Goal: Task Accomplishment & Management: Manage account settings

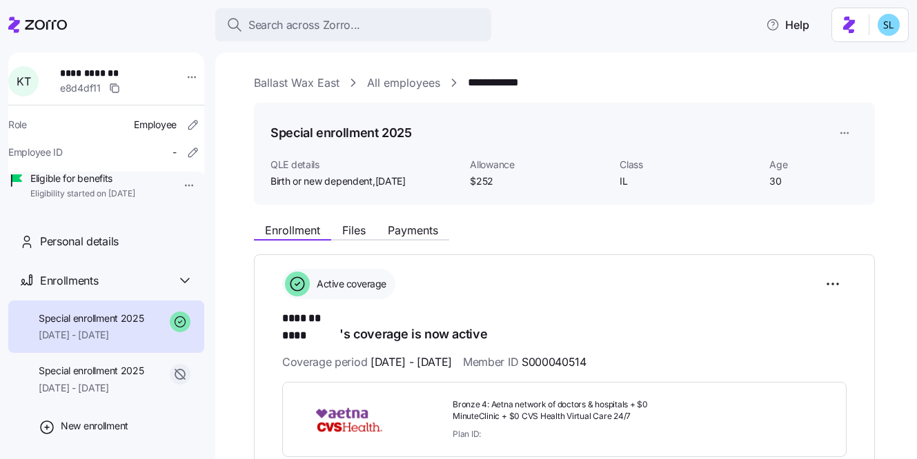
scroll to position [293, 0]
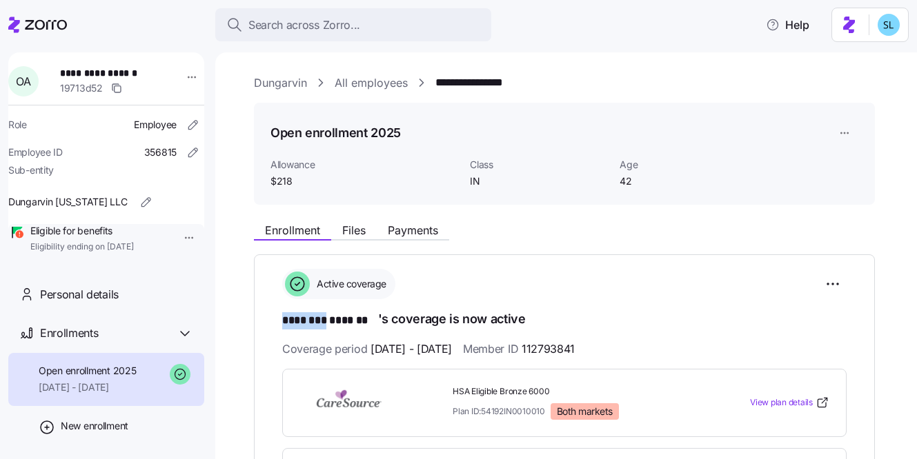
drag, startPoint x: 286, startPoint y: 322, endPoint x: 333, endPoint y: 320, distance: 47.6
click at [333, 320] on div "**********" at bounding box center [564, 433] width 621 height 357
copy span "********"
click at [842, 272] on html "**********" at bounding box center [458, 225] width 917 height 451
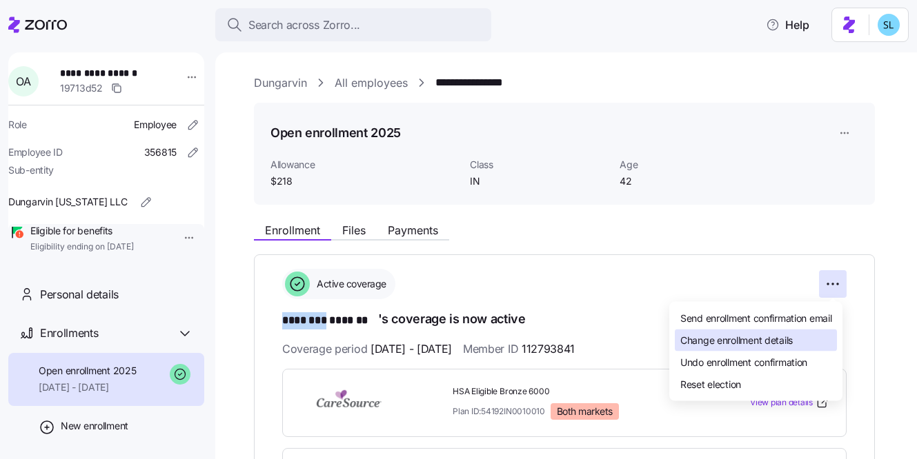
click at [816, 330] on div "Change enrollment details" at bounding box center [756, 341] width 162 height 22
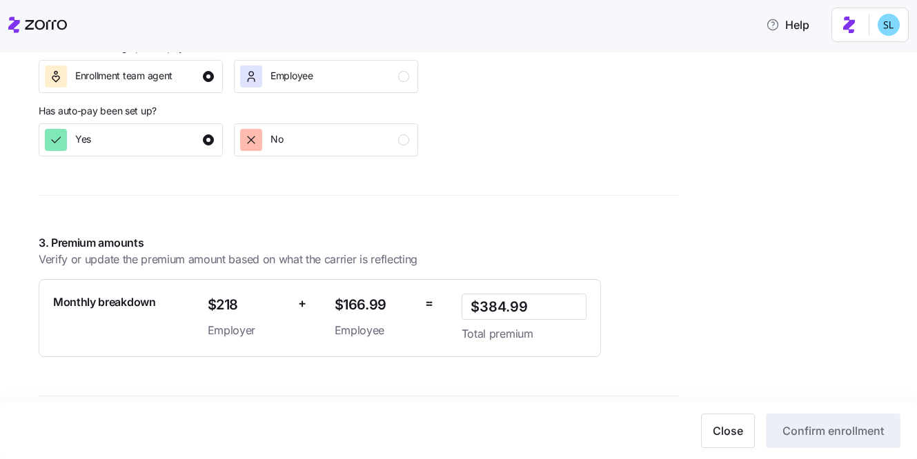
scroll to position [980, 0]
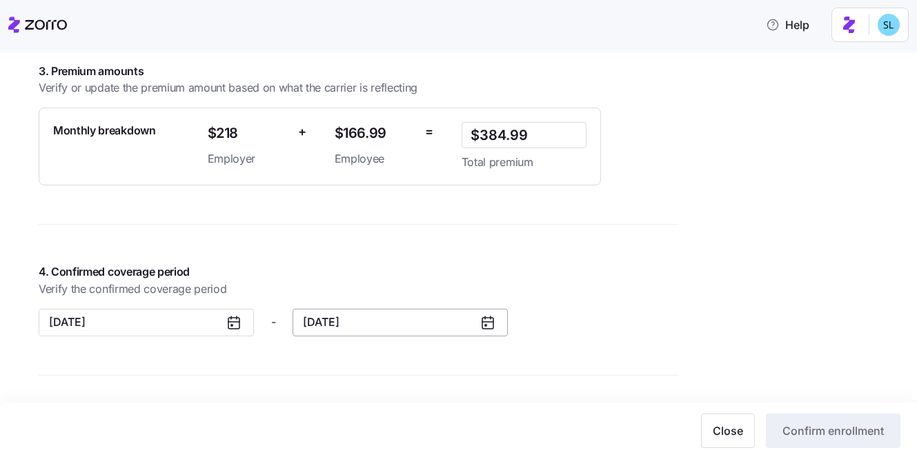
click at [383, 330] on button "12/31/2025" at bounding box center [400, 323] width 215 height 28
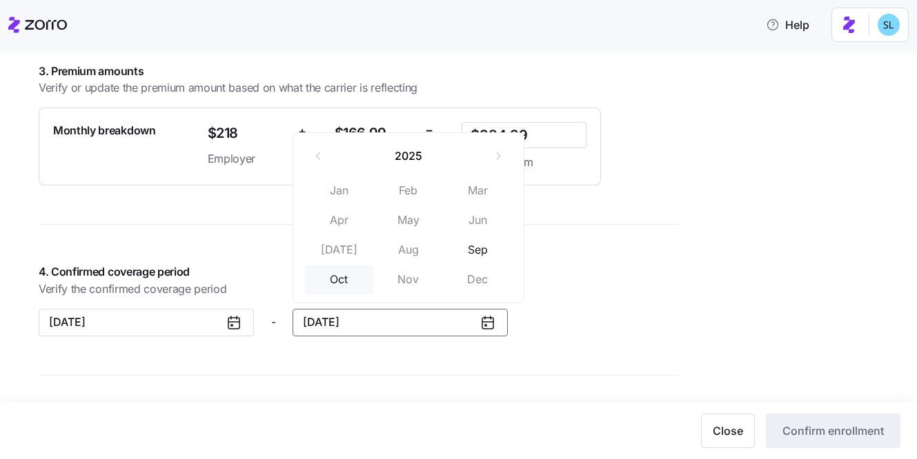
click at [349, 287] on button "Oct" at bounding box center [339, 280] width 69 height 29
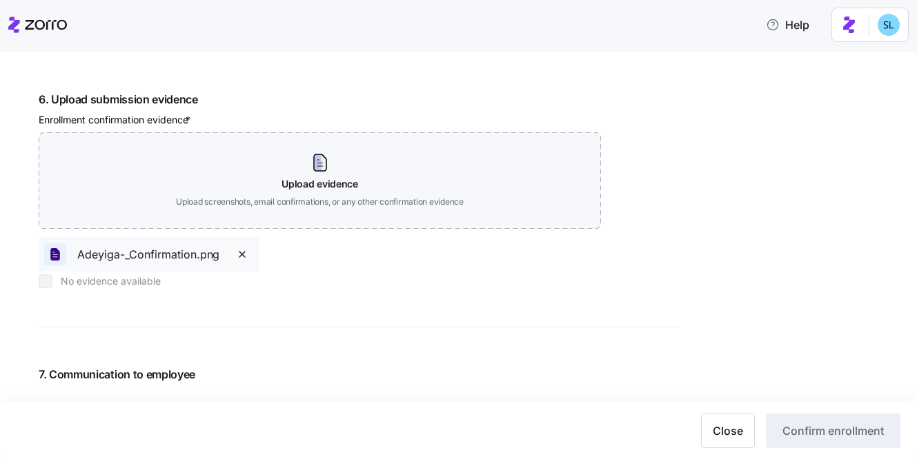
scroll to position [1654, 0]
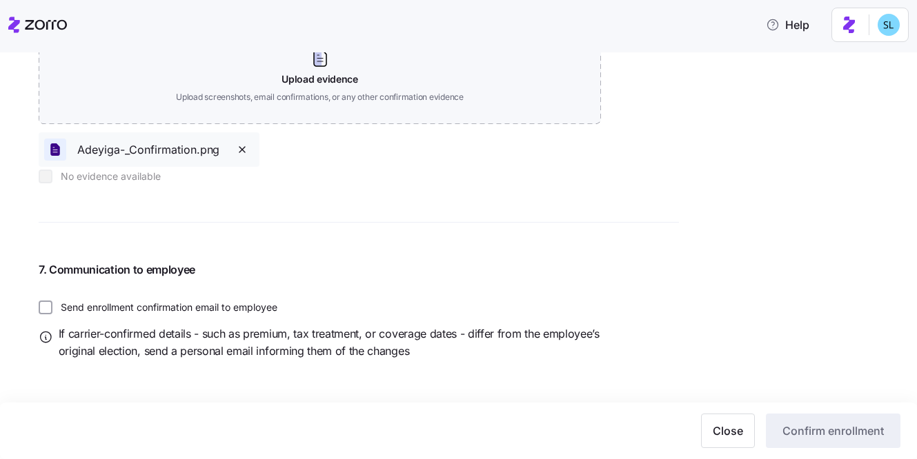
click at [176, 308] on label "Send enrollment confirmation email to employee" at bounding box center [164, 308] width 225 height 14
click at [52, 308] on input "Send enrollment confirmation email to employee" at bounding box center [46, 308] width 14 height 14
click at [176, 308] on label "Send enrollment confirmation email to employee" at bounding box center [164, 308] width 225 height 14
click at [52, 308] on input "Send enrollment confirmation email to employee" at bounding box center [46, 308] width 14 height 14
checkbox input "false"
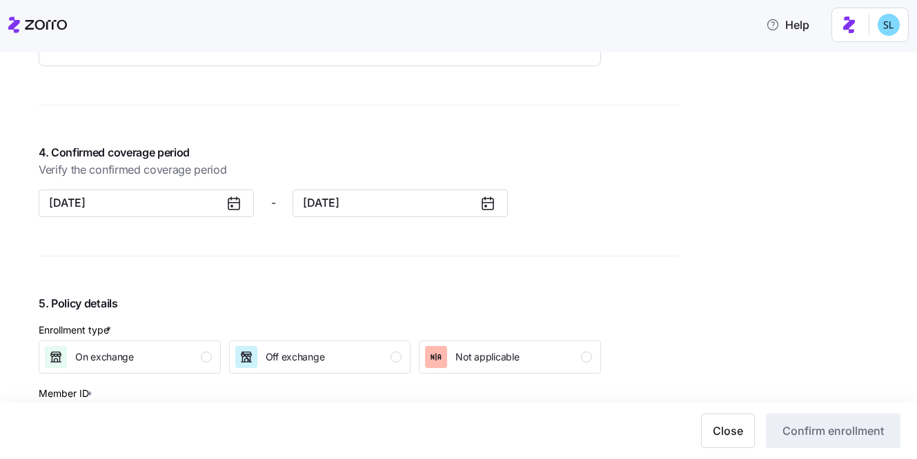
scroll to position [1290, 0]
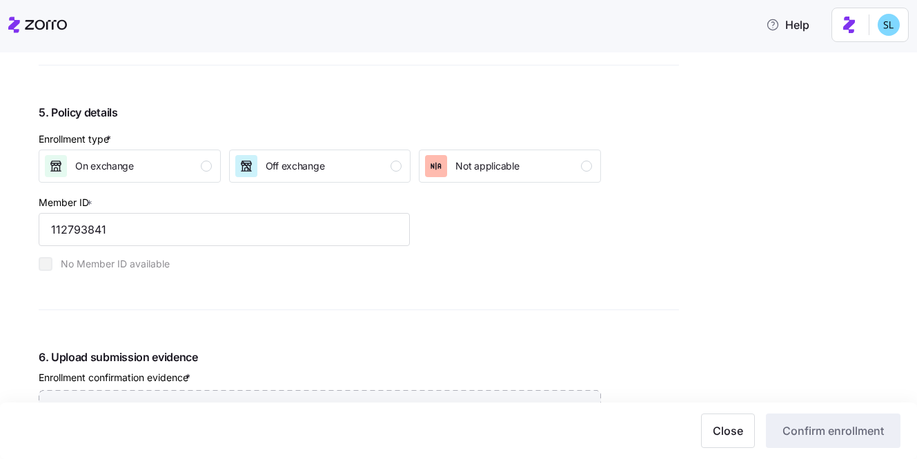
click at [288, 185] on div "Enrollment type * On exchange Off exchange Not applicable" at bounding box center [319, 157] width 573 height 62
click at [286, 176] on div "Off exchange" at bounding box center [295, 166] width 59 height 22
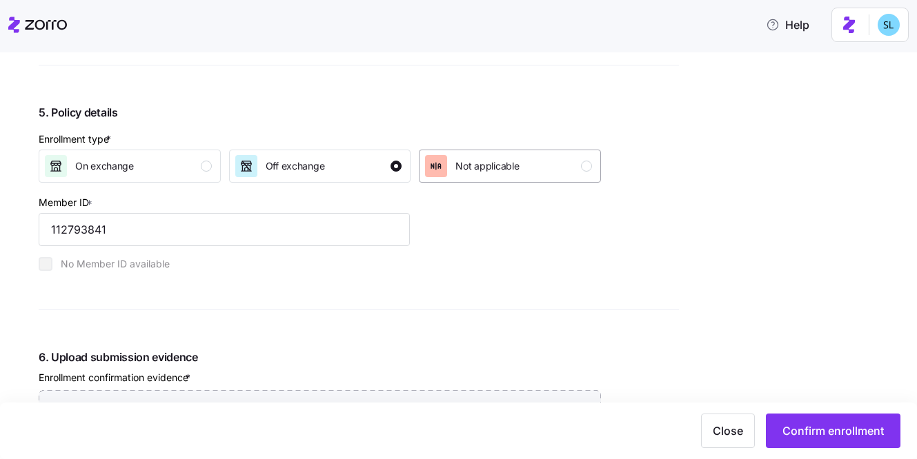
click at [472, 177] on div "Not applicable" at bounding box center [486, 166] width 63 height 22
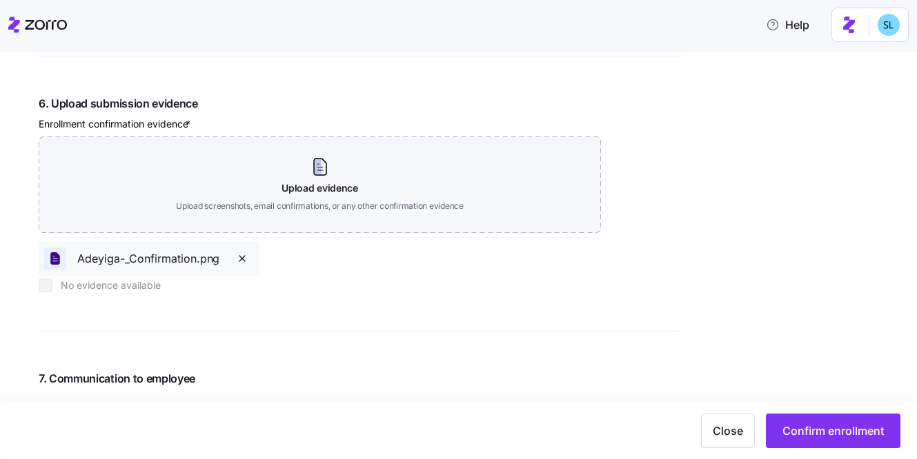
scroll to position [1654, 0]
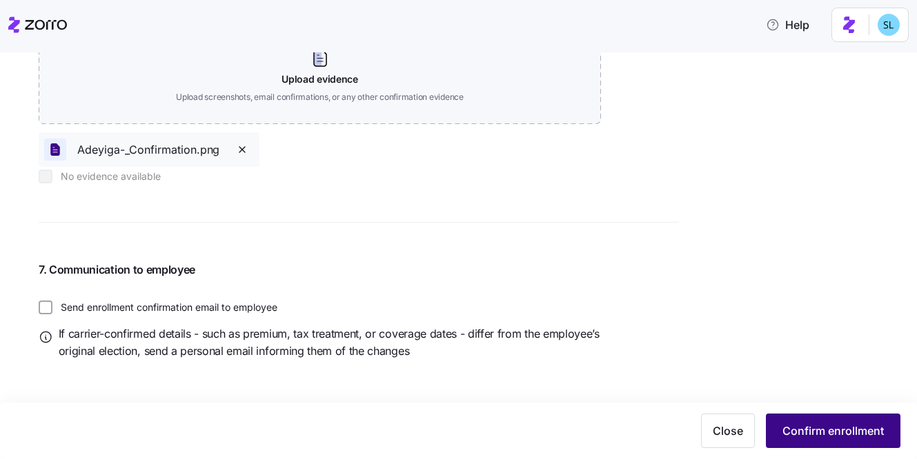
click at [837, 444] on button "Confirm enrollment" at bounding box center [833, 431] width 135 height 34
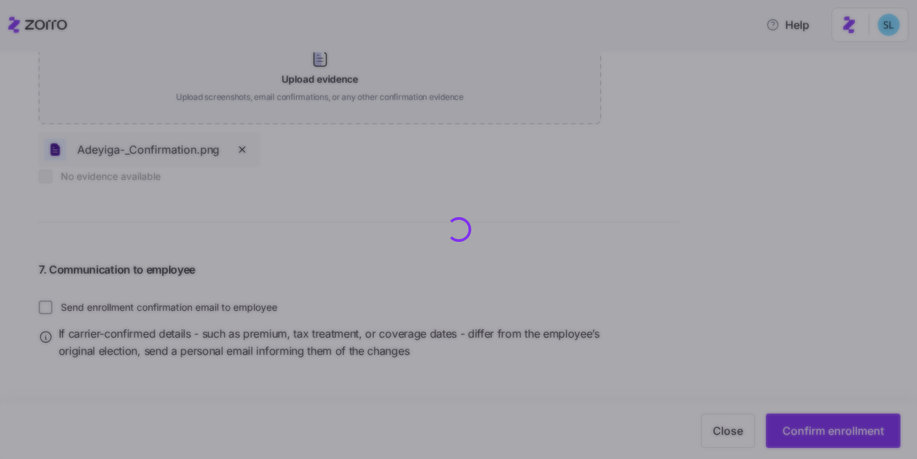
scroll to position [1681, 0]
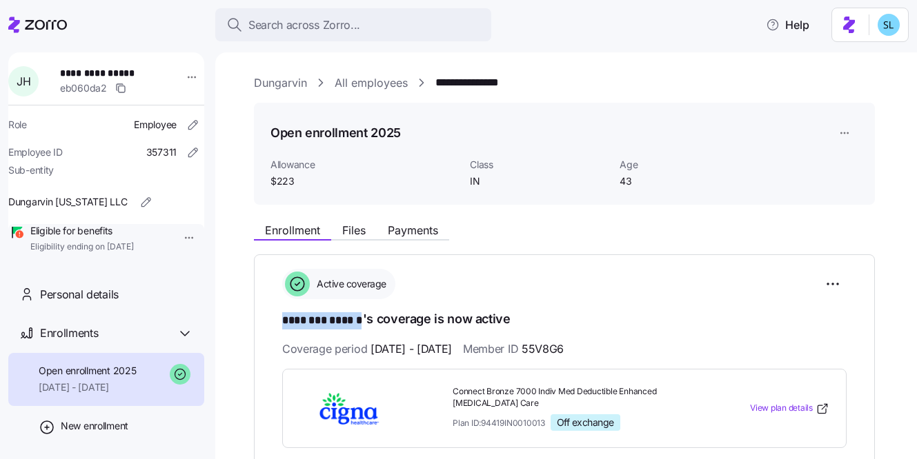
drag, startPoint x: 279, startPoint y: 319, endPoint x: 360, endPoint y: 311, distance: 81.8
click at [360, 311] on div "**********" at bounding box center [564, 445] width 621 height 380
copy span "******** ******"
click at [619, 298] on div "Active coverage" at bounding box center [564, 284] width 564 height 30
click at [841, 283] on html "**********" at bounding box center [458, 225] width 917 height 451
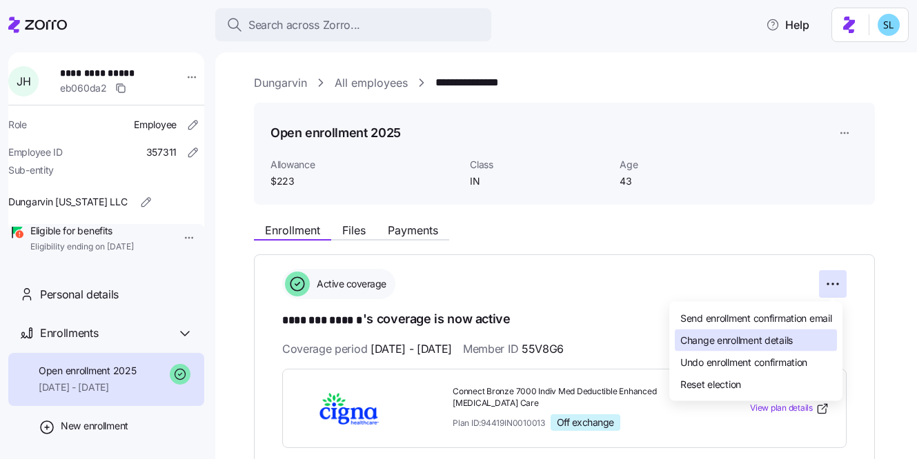
click at [815, 334] on div "Change enrollment details" at bounding box center [756, 341] width 162 height 22
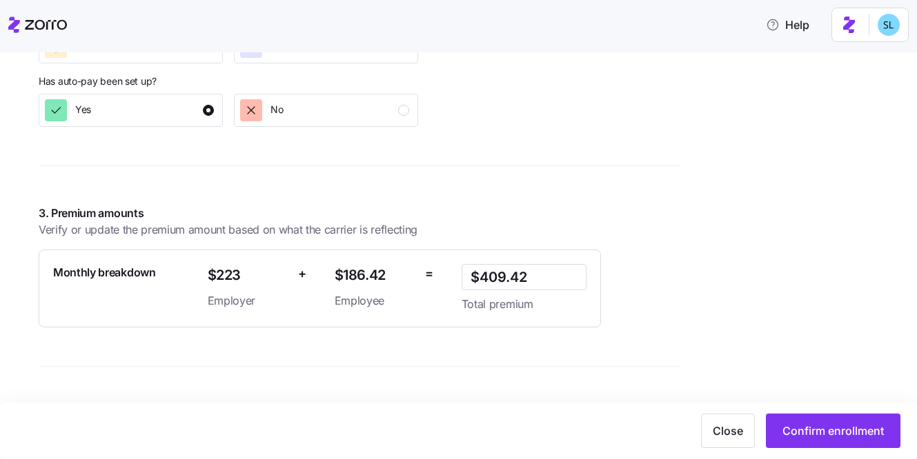
scroll to position [1000, 0]
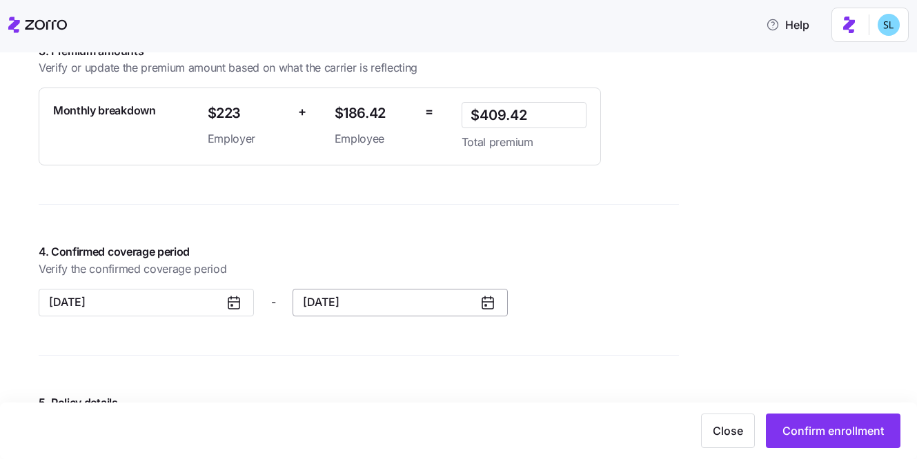
click at [398, 305] on button "12/31/2025" at bounding box center [400, 303] width 215 height 28
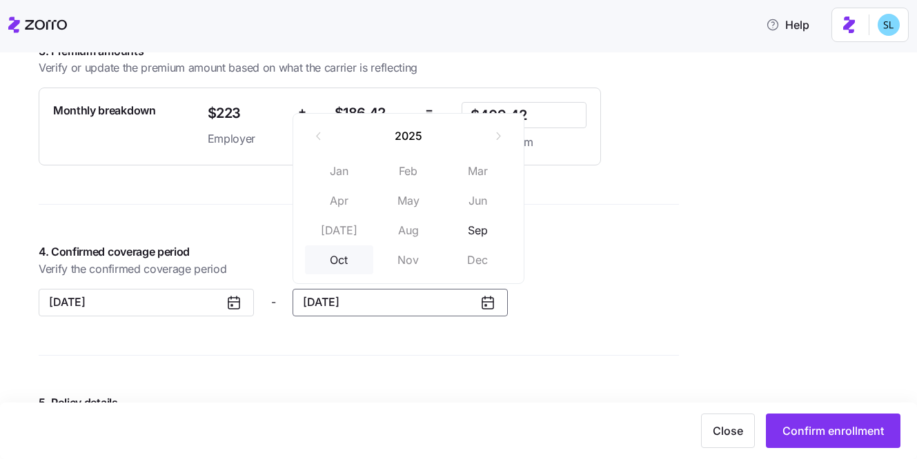
click at [349, 264] on button "Oct" at bounding box center [339, 260] width 69 height 29
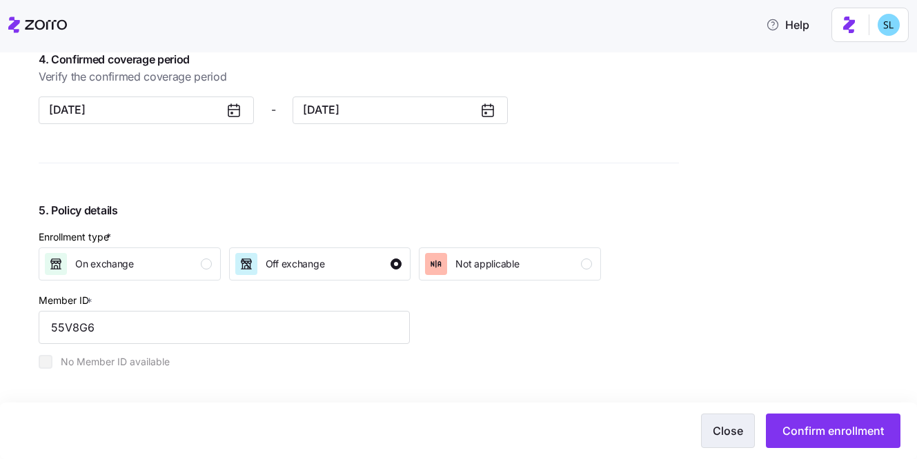
scroll to position [1205, 0]
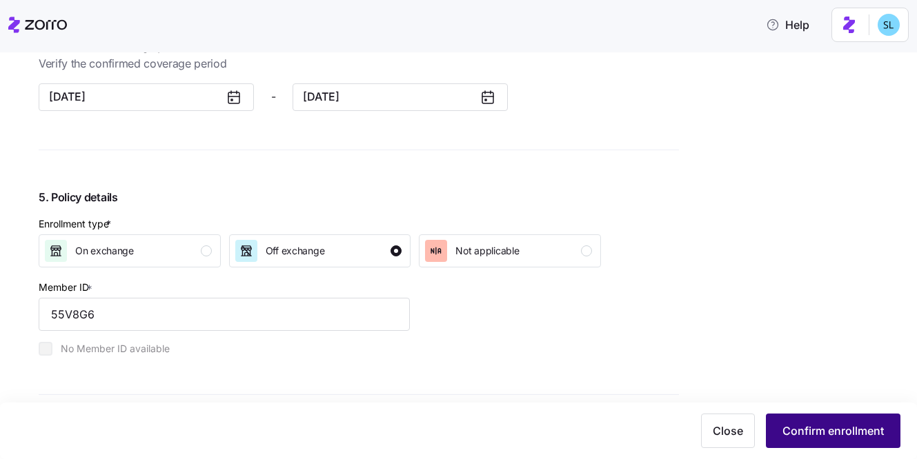
click at [801, 431] on span "Confirm enrollment" at bounding box center [832, 431] width 101 height 17
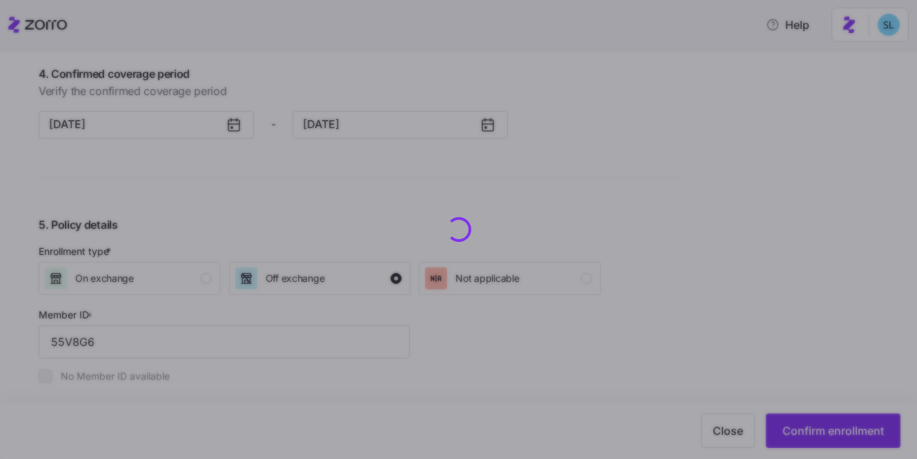
scroll to position [1233, 0]
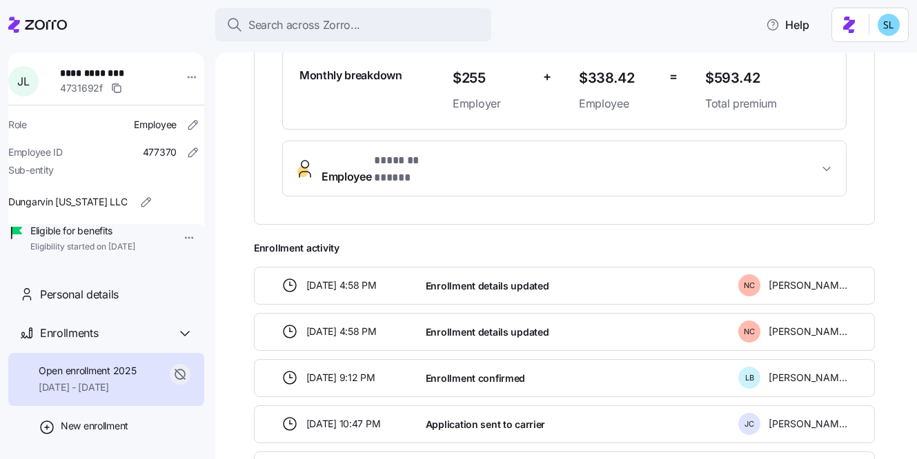
scroll to position [141, 0]
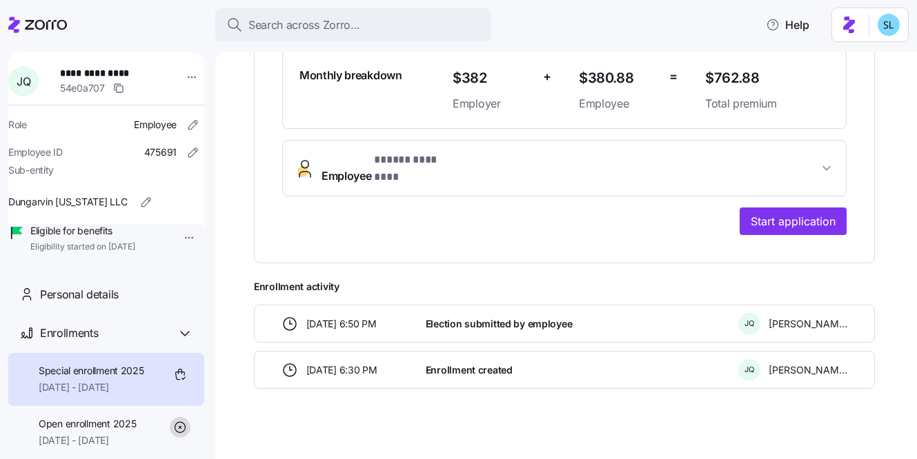
scroll to position [130, 0]
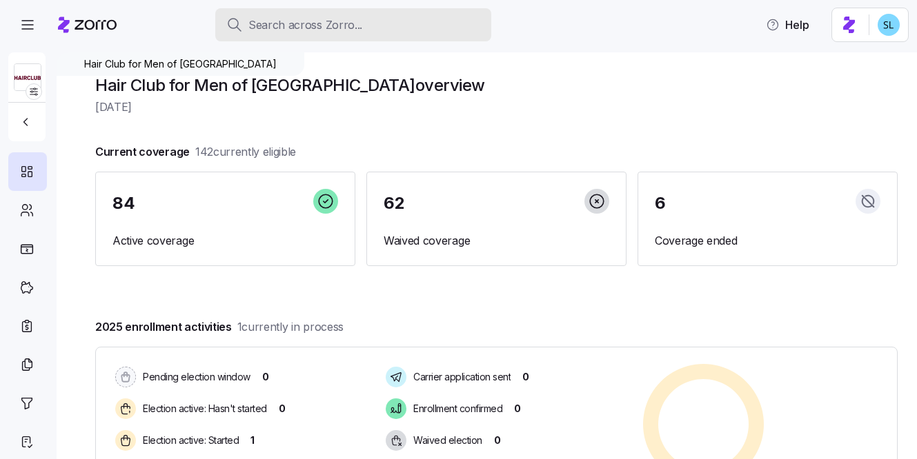
click at [412, 17] on div "Search across Zorro..." at bounding box center [353, 25] width 254 height 17
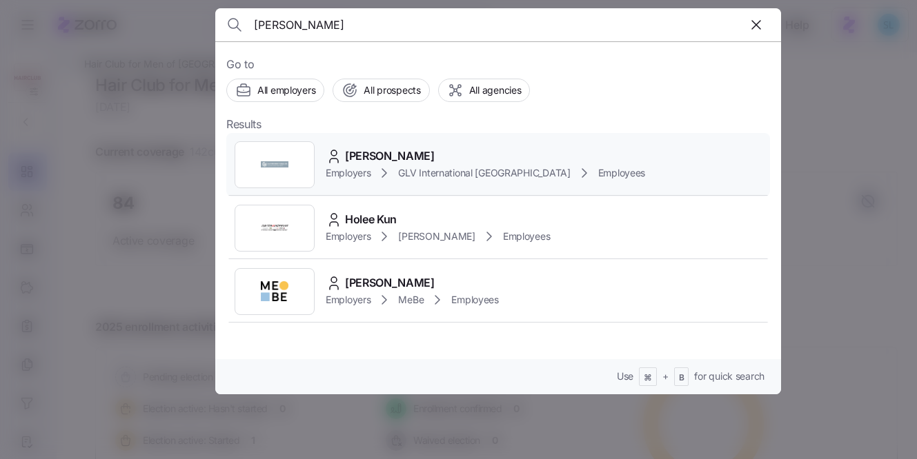
type input "[PERSON_NAME]"
click at [424, 155] on div "Kun Hee Cho" at bounding box center [485, 156] width 319 height 17
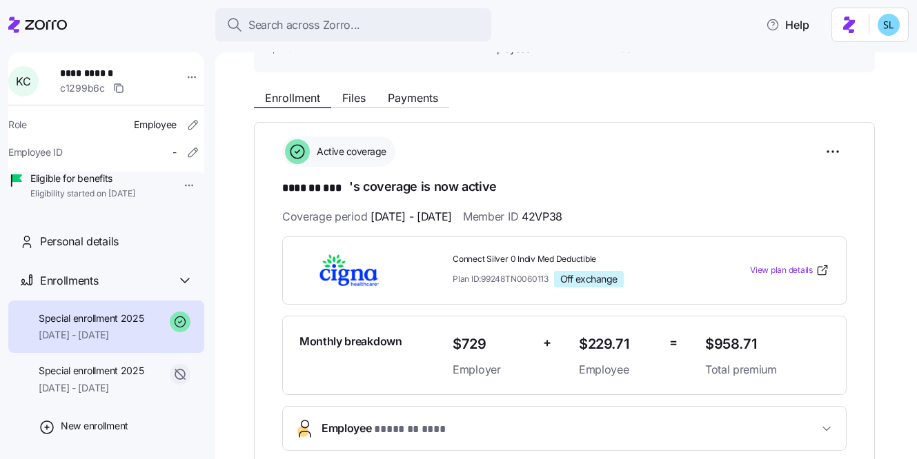
scroll to position [132, 0]
click at [406, 101] on span "Payments" at bounding box center [413, 98] width 50 height 11
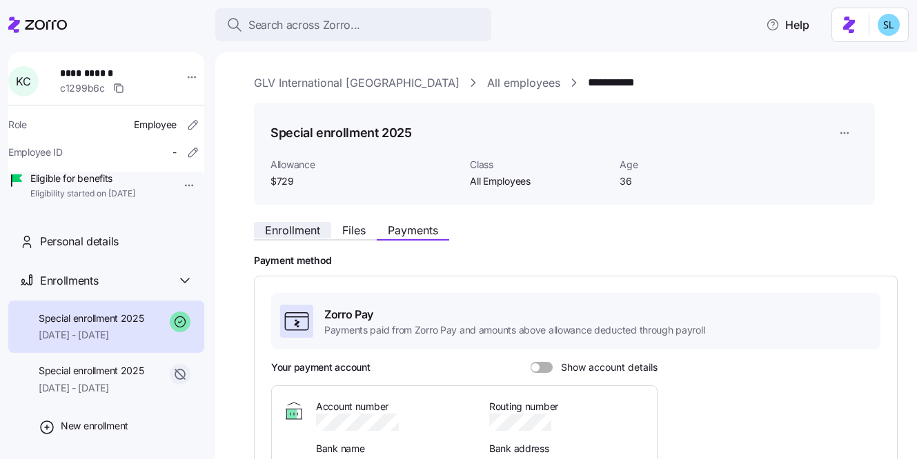
click at [317, 227] on span "Enrollment" at bounding box center [292, 230] width 55 height 11
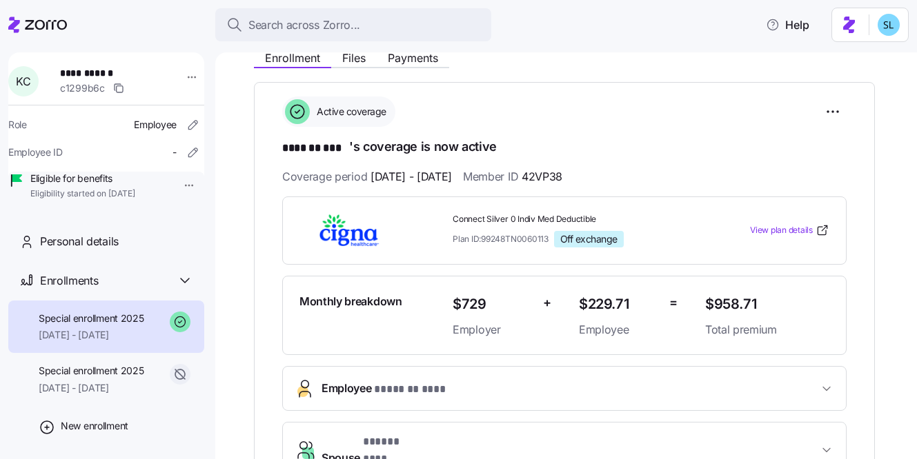
scroll to position [186, 0]
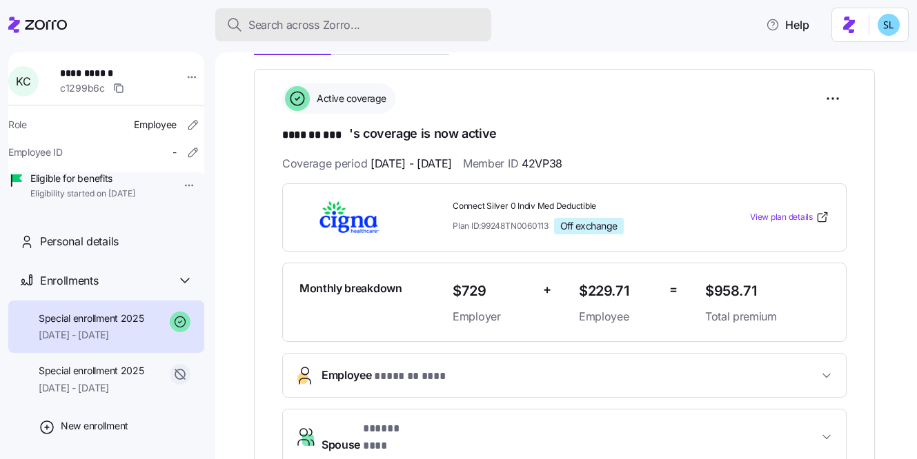
click at [440, 25] on div "Search across Zorro..." at bounding box center [353, 25] width 254 height 17
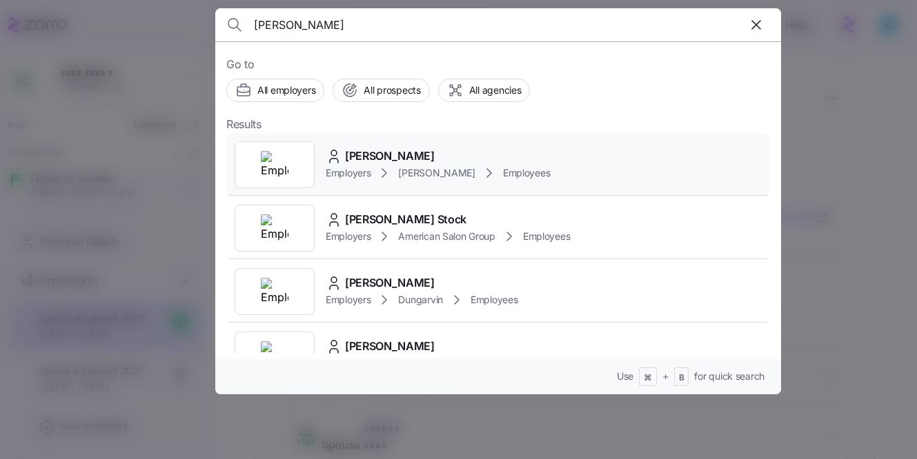
type input "terri rud"
click at [445, 150] on div "TERRI L REDMAN" at bounding box center [438, 156] width 224 height 17
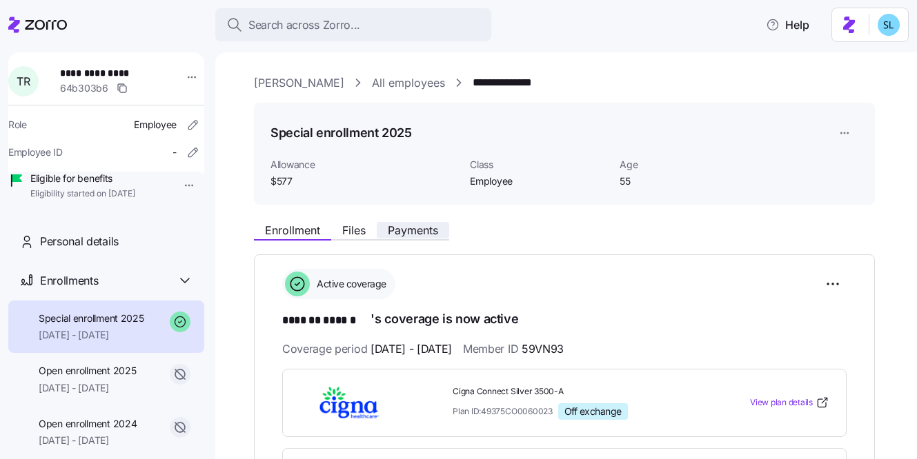
click at [424, 225] on span "Payments" at bounding box center [413, 230] width 50 height 11
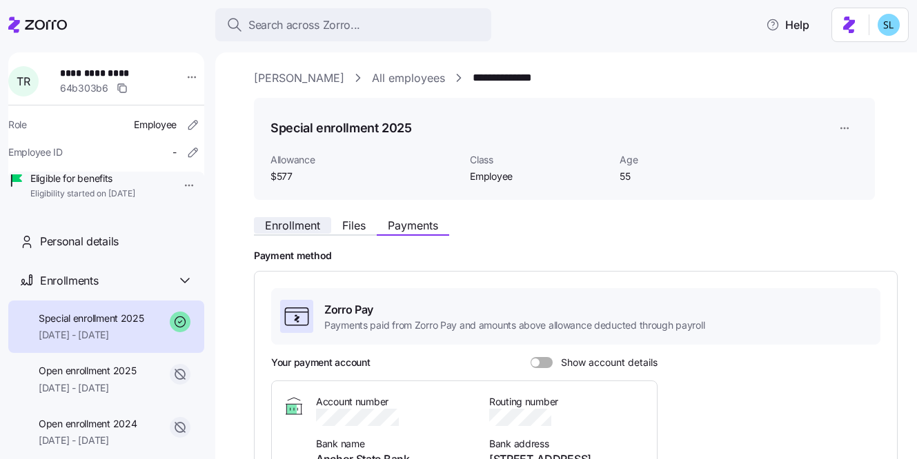
scroll to position [6, 0]
click at [286, 219] on span "Enrollment" at bounding box center [292, 224] width 55 height 11
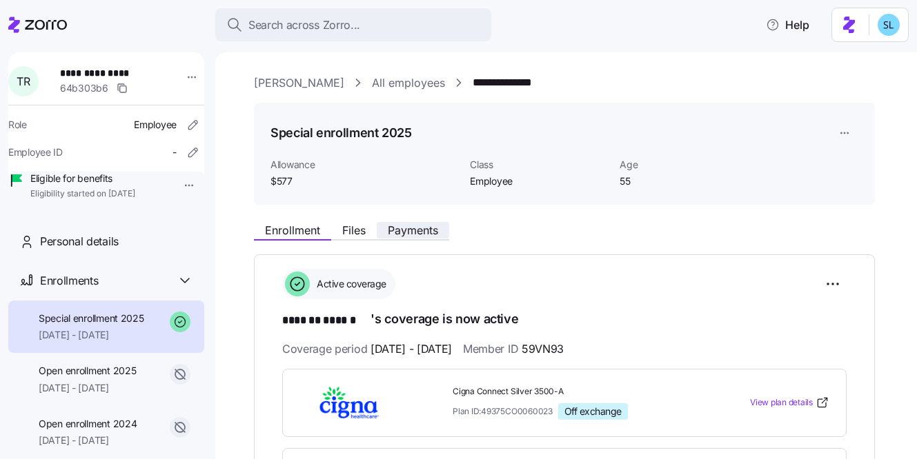
click at [417, 233] on span "Payments" at bounding box center [413, 230] width 50 height 11
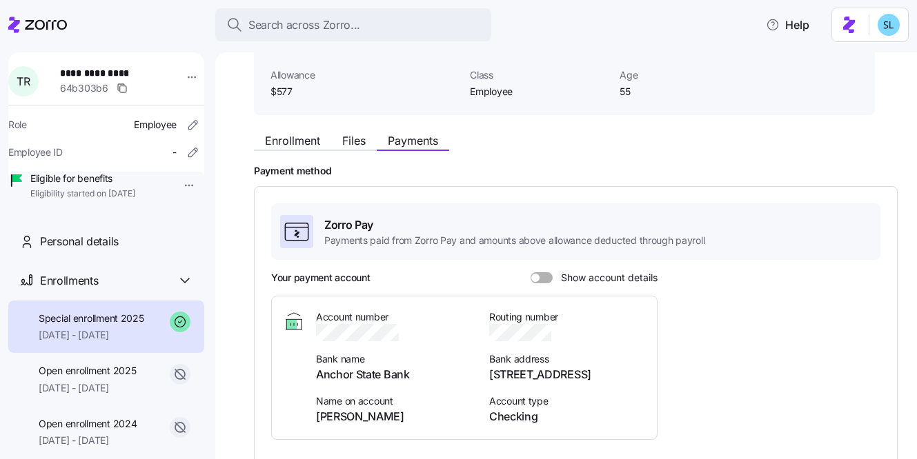
scroll to position [95, 0]
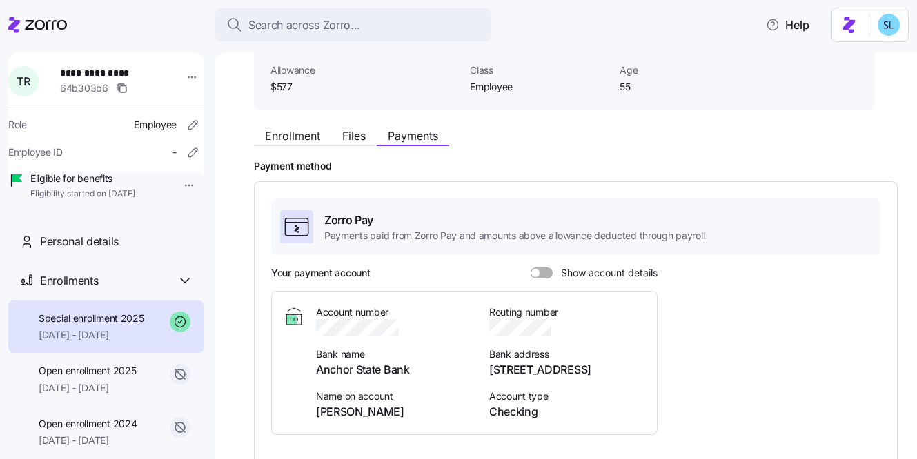
click at [537, 279] on div "Your payment account Show account details" at bounding box center [464, 273] width 386 height 14
click at [537, 275] on span at bounding box center [535, 273] width 8 height 8
click at [531, 268] on input "Show account details" at bounding box center [531, 268] width 0 height 0
click at [417, 330] on icon "button" at bounding box center [411, 329] width 14 height 14
click at [561, 324] on icon "button" at bounding box center [560, 329] width 14 height 14
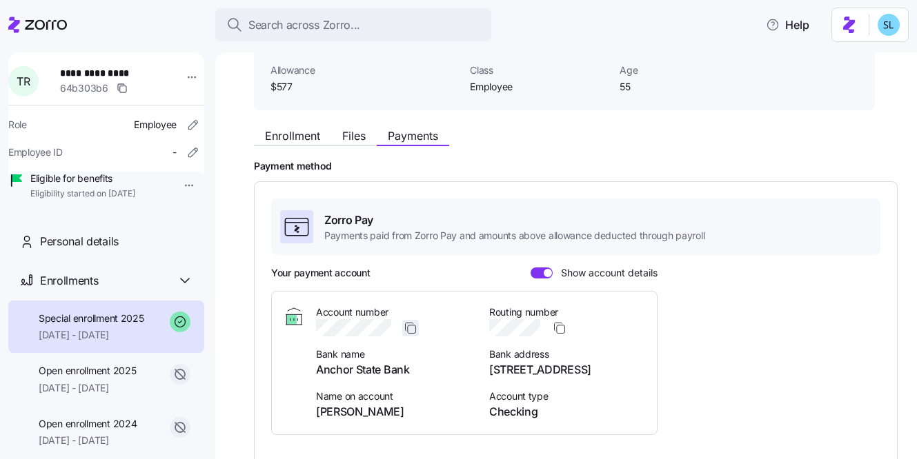
click at [415, 327] on icon "button" at bounding box center [411, 329] width 14 height 14
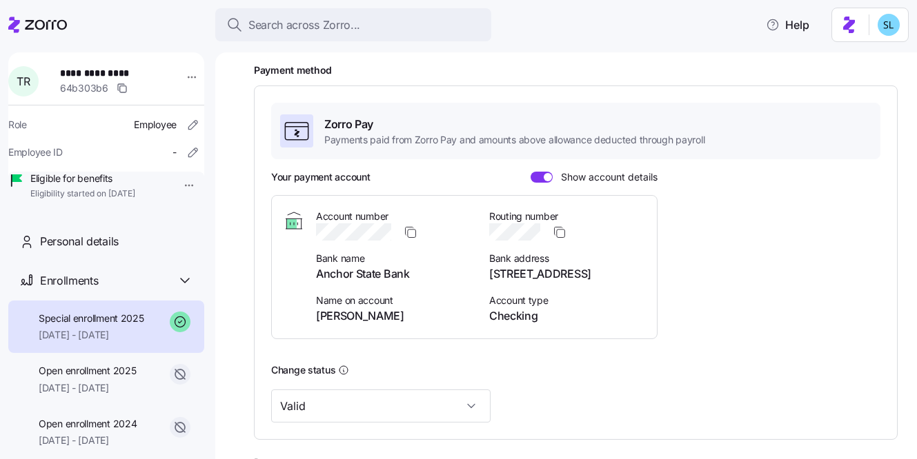
click at [565, 275] on span "246 2nd St, Anchor, IL 61720" at bounding box center [567, 274] width 157 height 17
copy span "246 2nd St, Anchor, IL 61720"
click at [349, 319] on span "TERRI L REDMAN" at bounding box center [394, 316] width 157 height 17
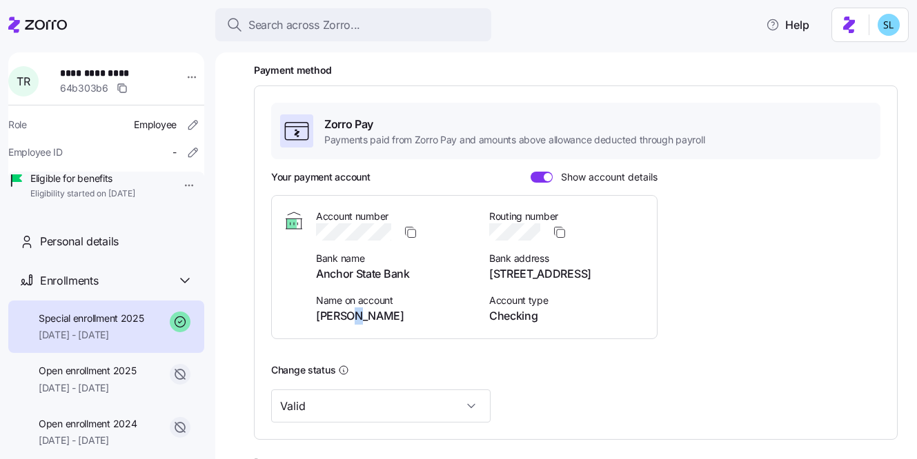
click at [349, 319] on span "TERRI L REDMAN" at bounding box center [394, 316] width 157 height 17
copy span "TERRI L REDMAN"
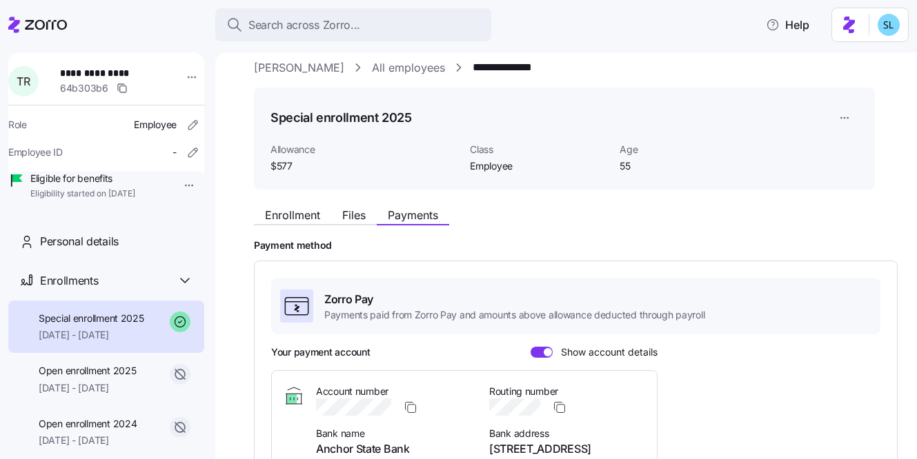
scroll to position [0, 0]
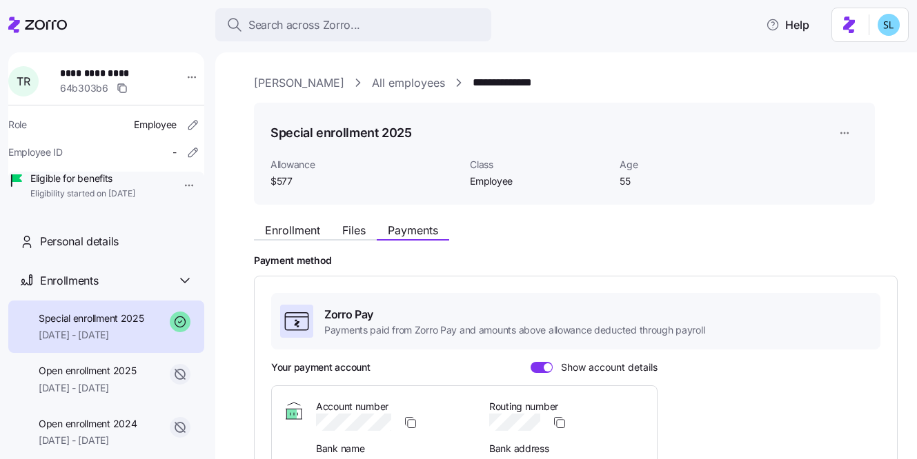
click at [285, 221] on div "Enrollment Files Payments" at bounding box center [564, 228] width 621 height 25
click at [285, 226] on span "Enrollment" at bounding box center [292, 230] width 55 height 11
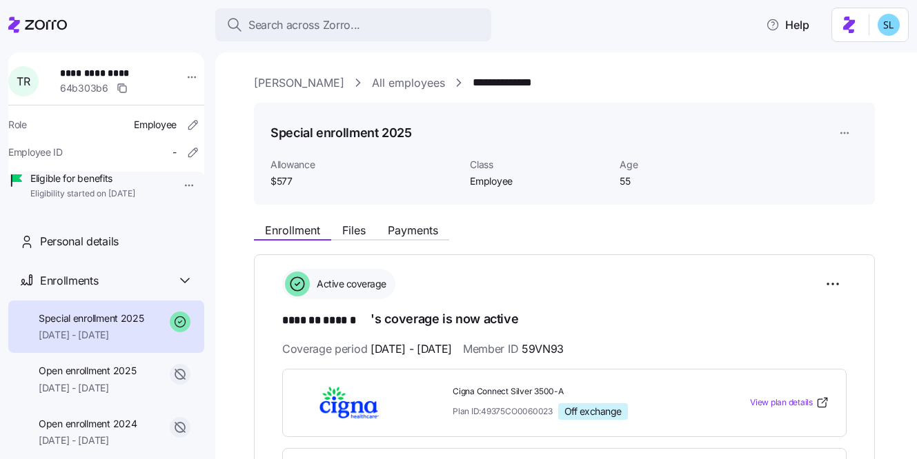
scroll to position [284, 0]
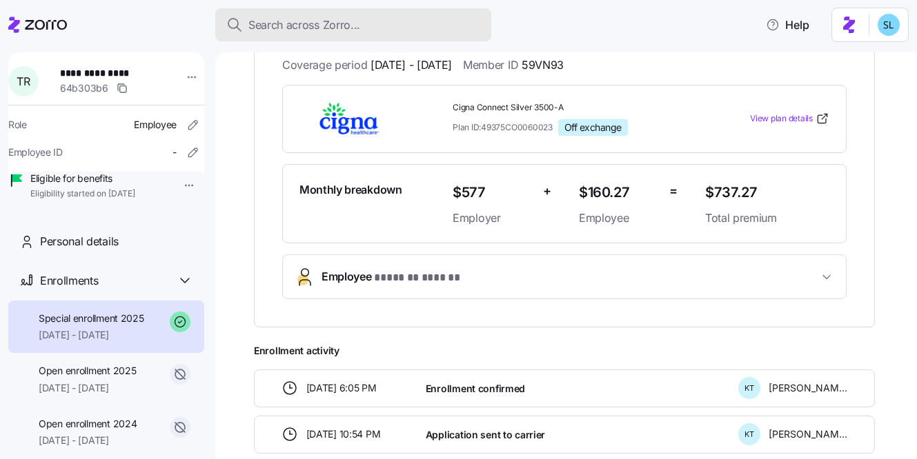
click at [422, 25] on div "Search across Zorro..." at bounding box center [353, 25] width 254 height 17
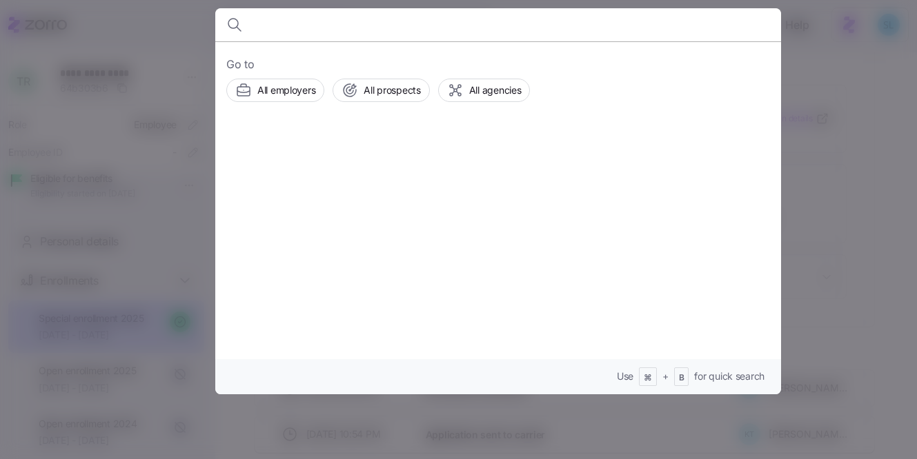
click at [875, 97] on div at bounding box center [458, 229] width 917 height 459
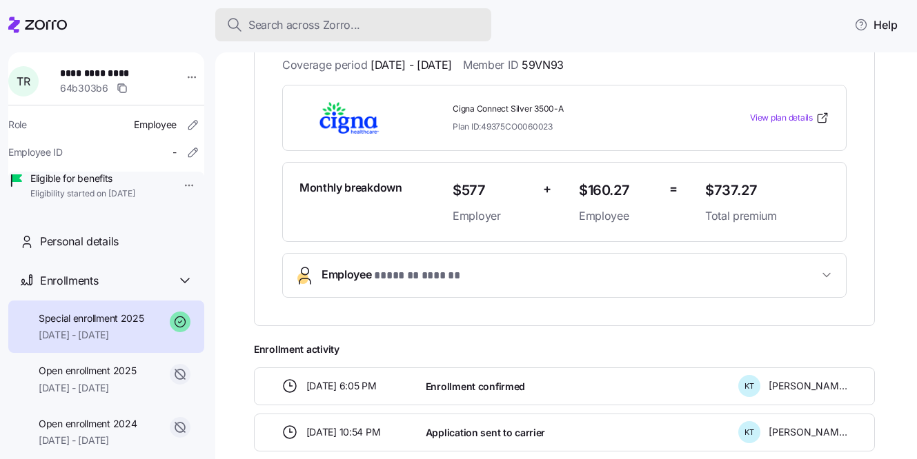
click at [468, 25] on div "Search across Zorro..." at bounding box center [353, 25] width 254 height 17
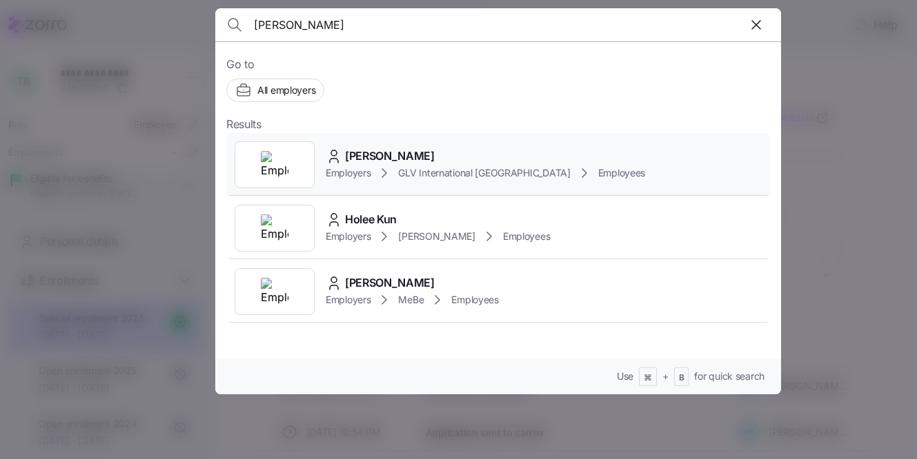
type input "kun hee"
click at [480, 152] on div "Kun Hee Cho" at bounding box center [485, 156] width 319 height 17
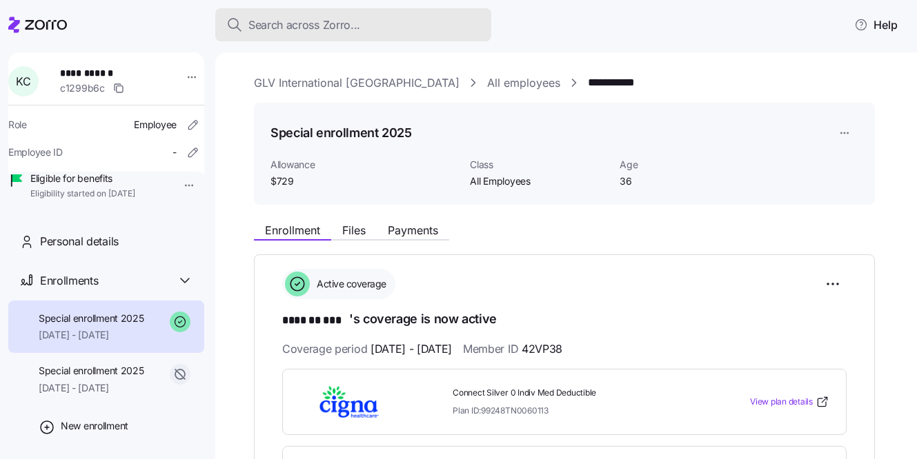
click at [350, 31] on span "Search across Zorro..." at bounding box center [304, 25] width 112 height 17
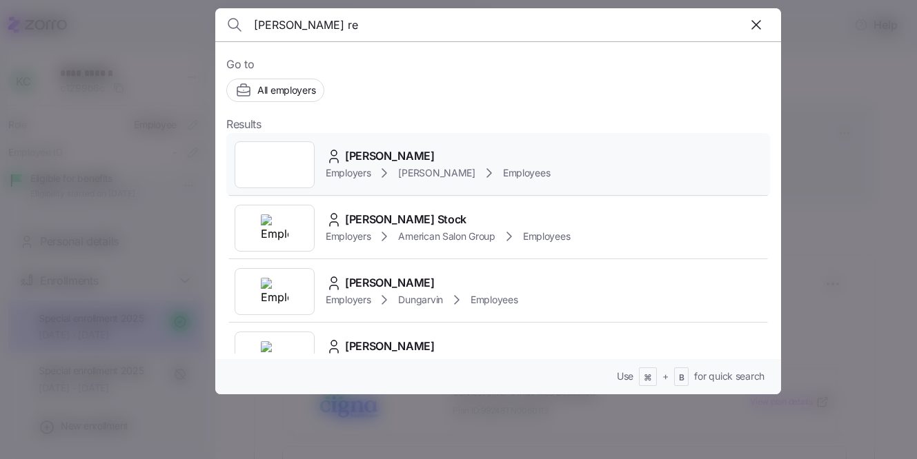
type input "terri re"
click at [442, 155] on div "TERRI L REDMAN" at bounding box center [438, 156] width 224 height 17
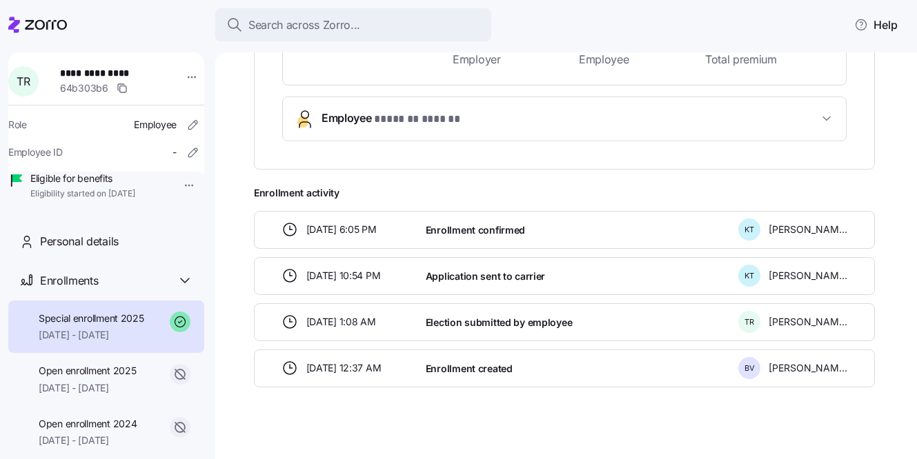
scroll to position [444, 0]
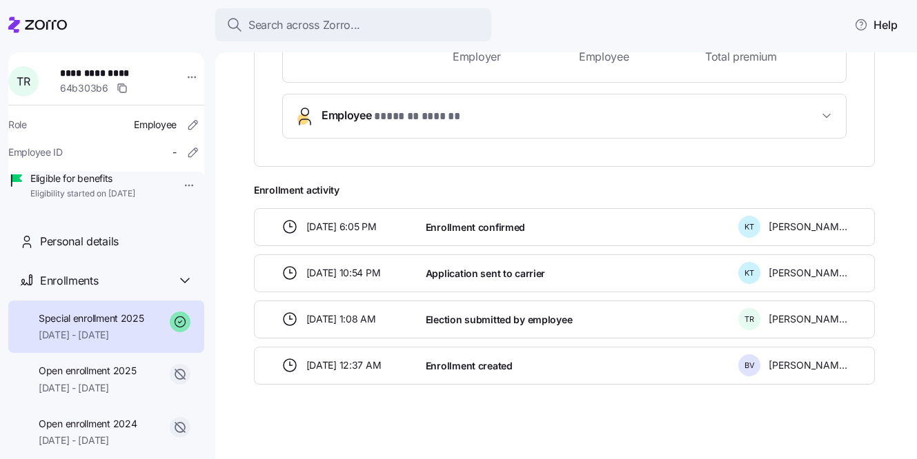
click at [449, 111] on span "* ******* ****** *" at bounding box center [421, 116] width 95 height 17
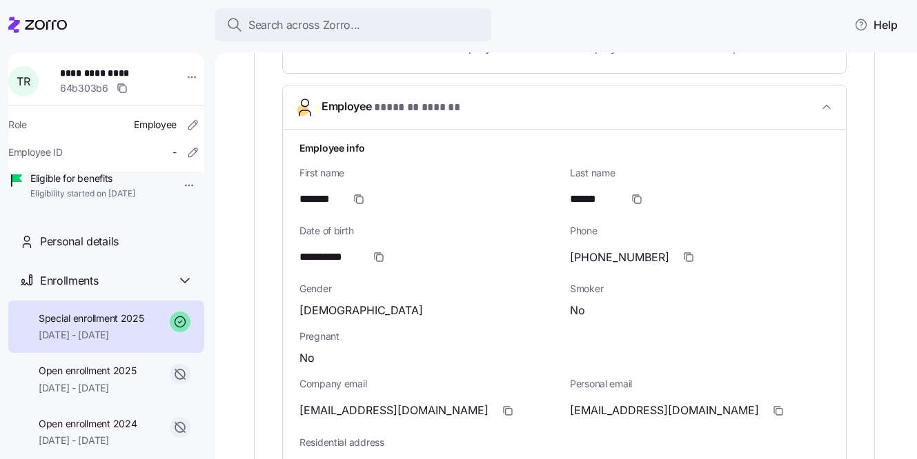
scroll to position [466, 0]
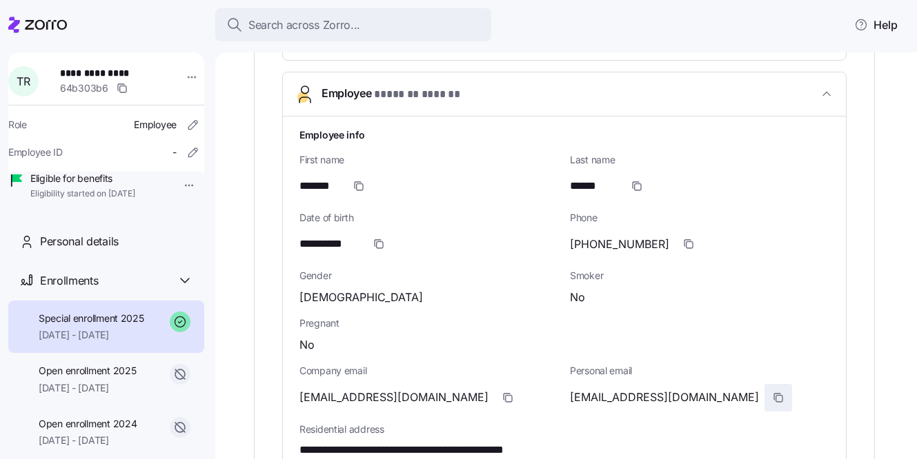
click at [765, 399] on span "button" at bounding box center [778, 398] width 26 height 26
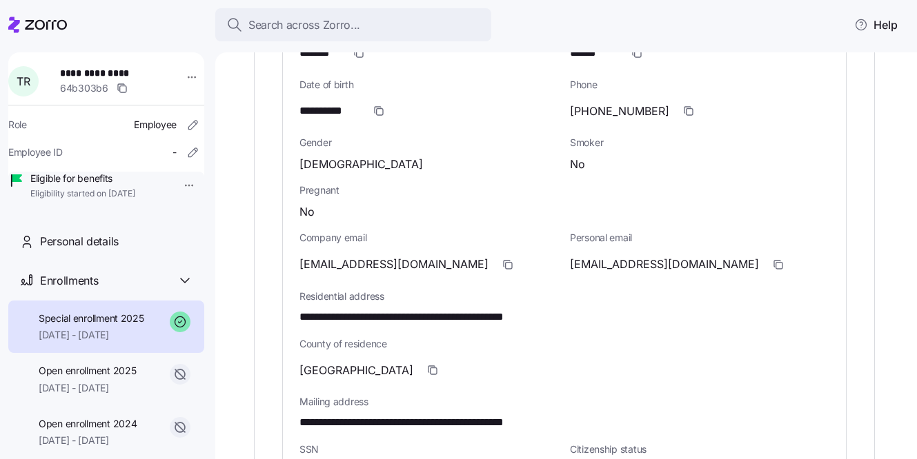
scroll to position [600, 0]
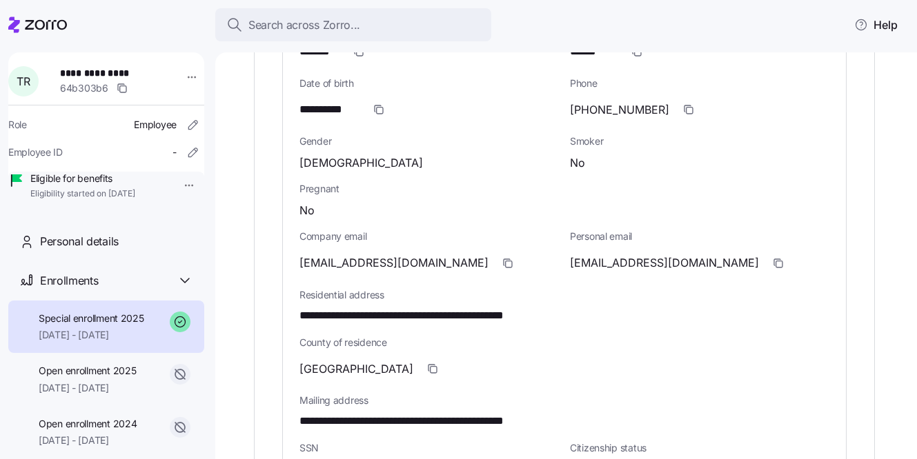
click at [368, 262] on span "tredman@shamesmakovsky.com" at bounding box center [393, 263] width 189 height 17
copy span "shamesmakovsky"
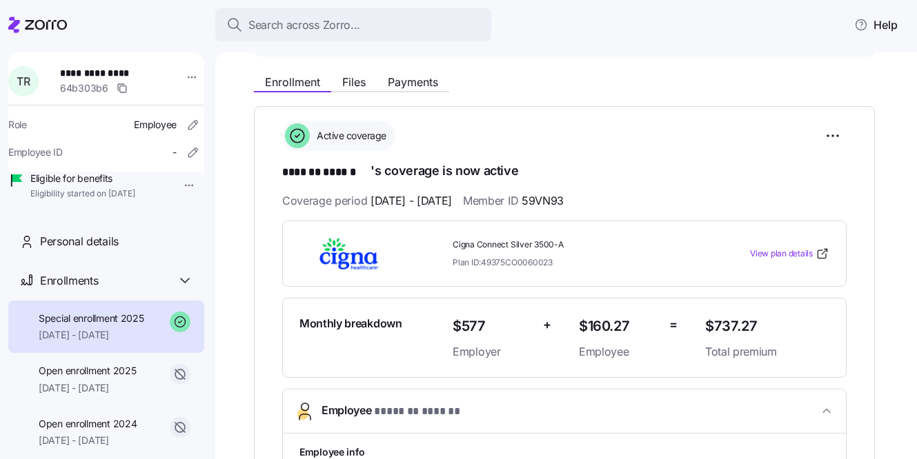
scroll to position [0, 0]
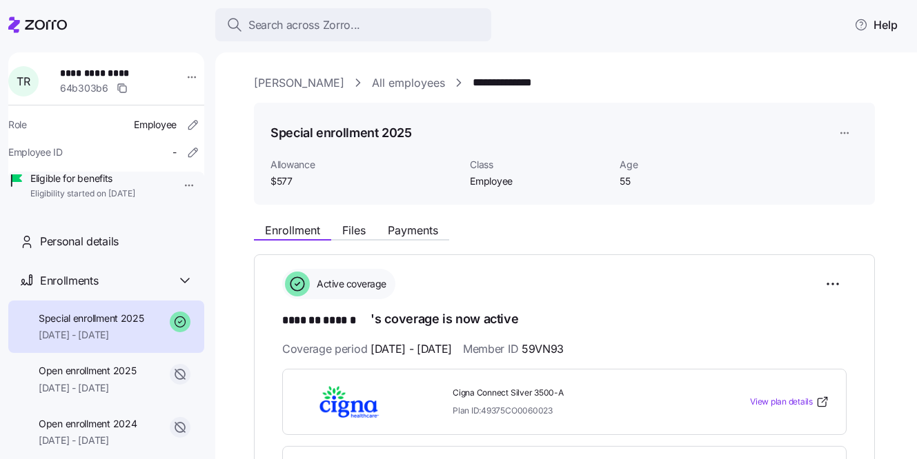
click at [307, 87] on link "NAI Shames Makovsky" at bounding box center [299, 83] width 90 height 17
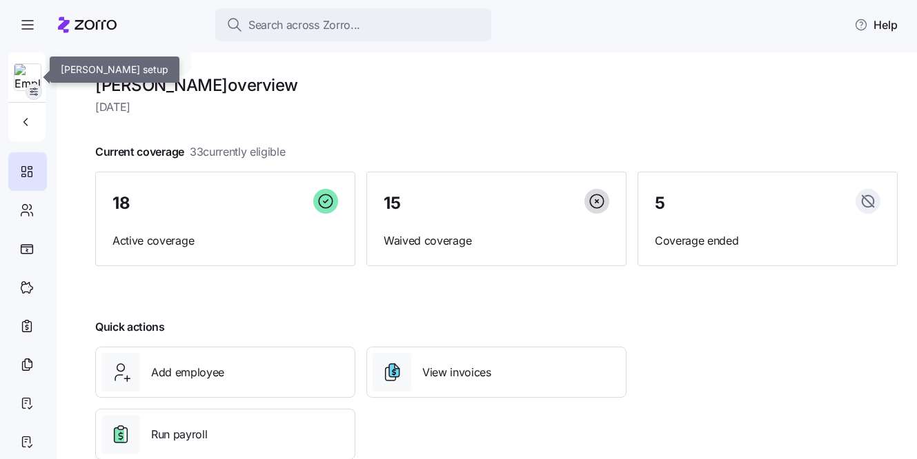
click at [37, 92] on icon "button" at bounding box center [33, 91] width 11 height 11
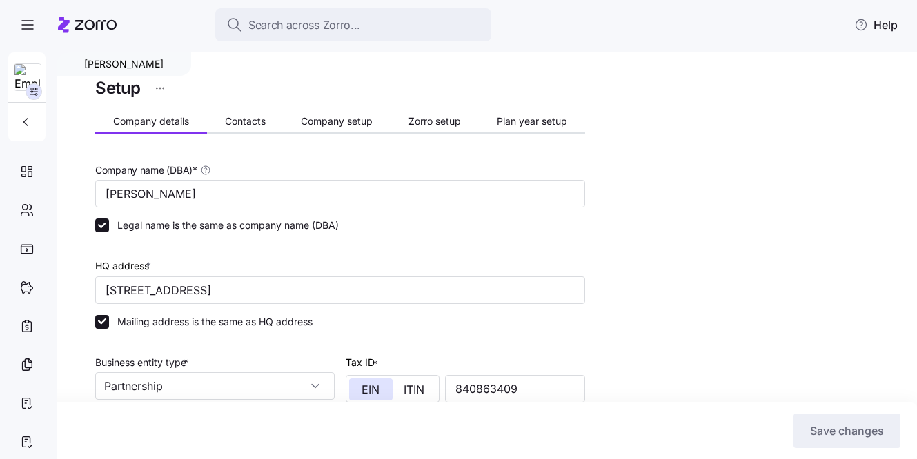
click at [229, 123] on span "Contacts" at bounding box center [245, 122] width 41 height 10
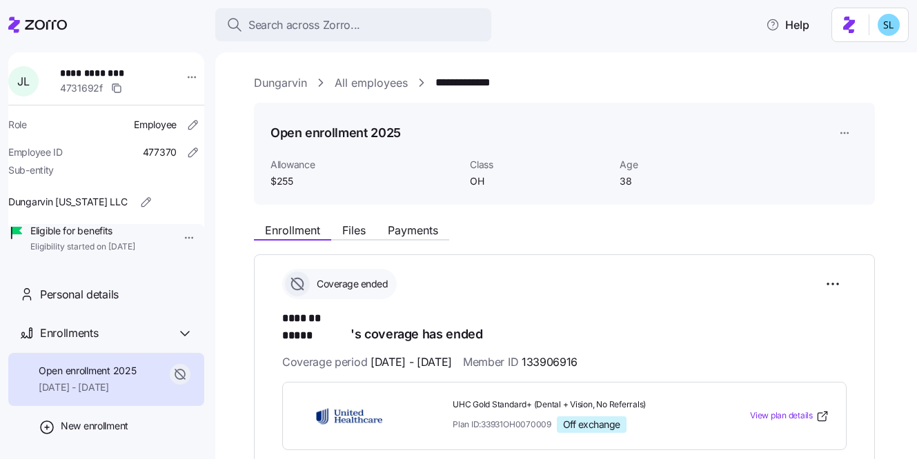
scroll to position [141, 0]
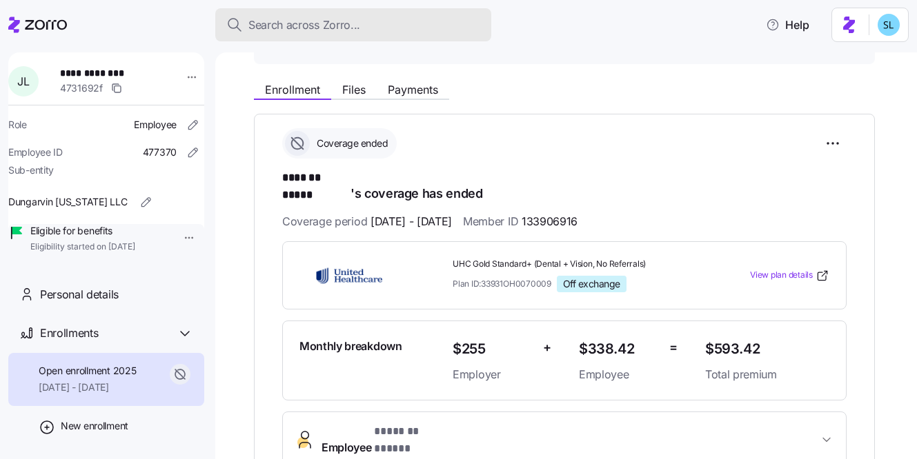
click at [427, 17] on div "Search across Zorro..." at bounding box center [353, 25] width 254 height 17
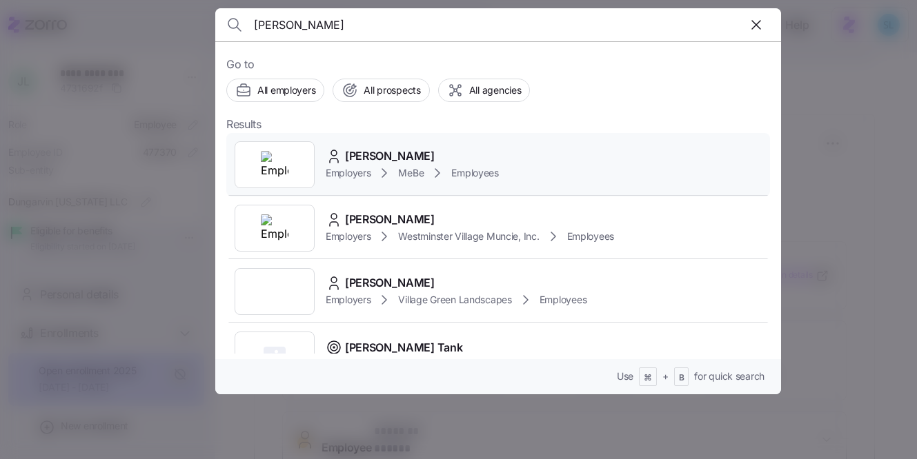
type input "Jean Cooper"
click at [438, 133] on div "Jean Cooper Employers MeBe Employees" at bounding box center [498, 164] width 544 height 63
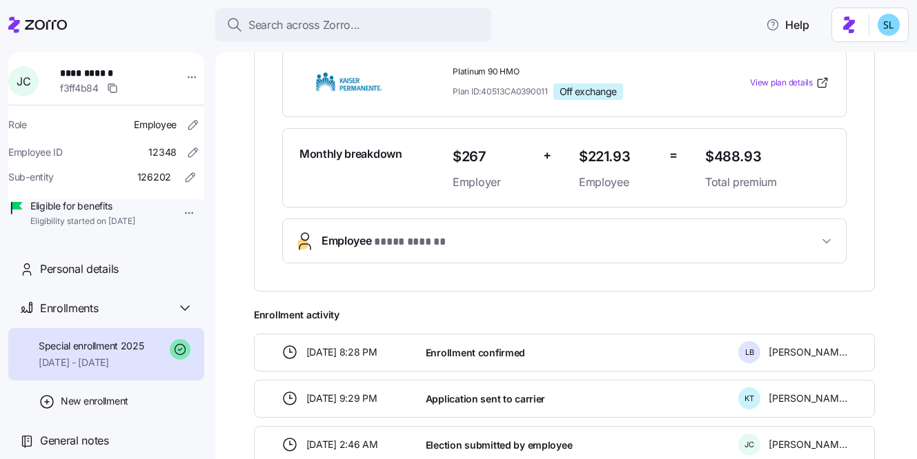
scroll to position [43, 0]
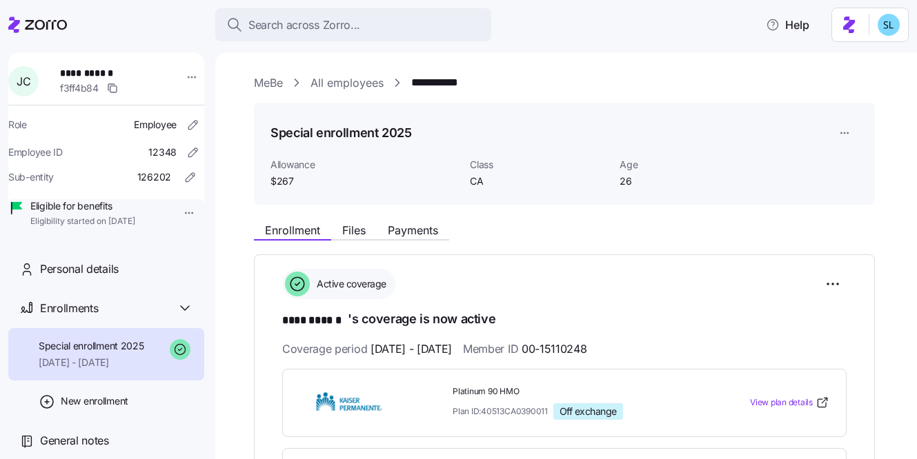
scroll to position [43, 0]
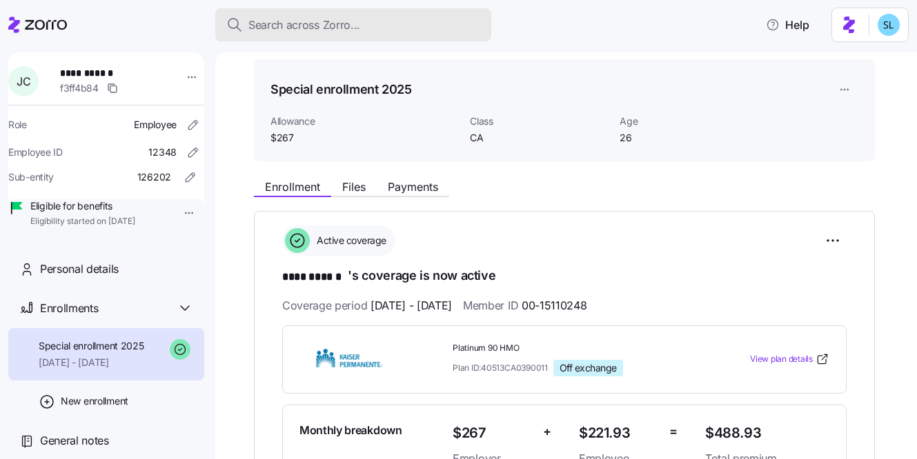
click at [417, 19] on div "Search across Zorro..." at bounding box center [353, 25] width 254 height 17
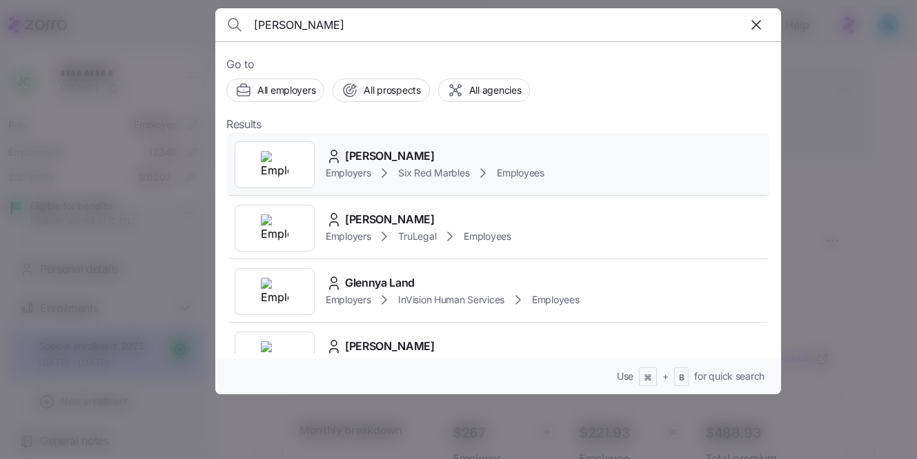
type input "glennon"
click at [423, 150] on span "Ashley Glennon" at bounding box center [390, 156] width 90 height 17
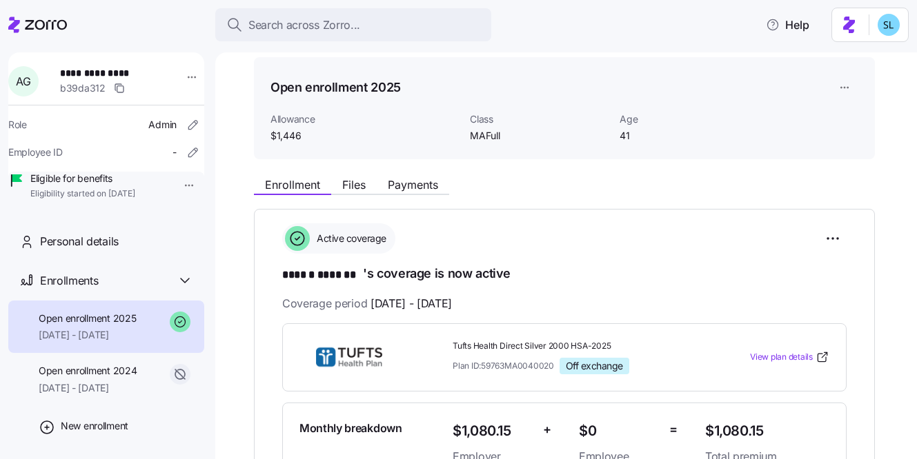
scroll to position [210, 0]
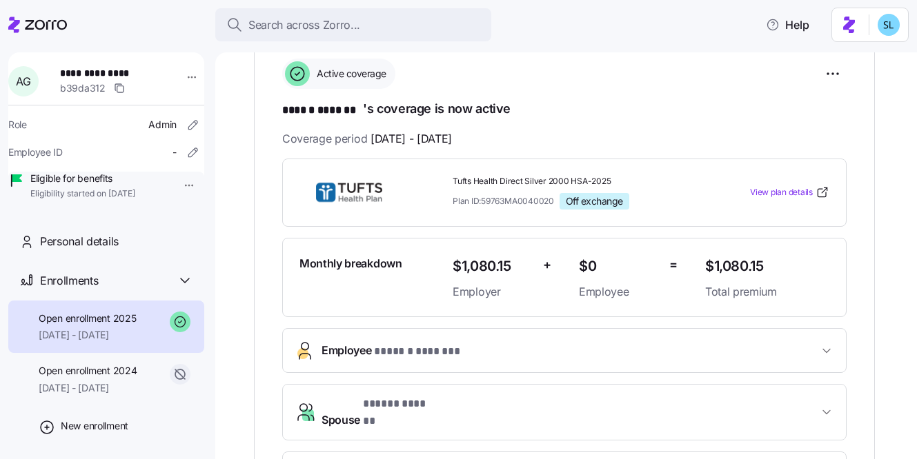
click at [504, 354] on span "Employee * ****** ******* *" at bounding box center [570, 351] width 497 height 19
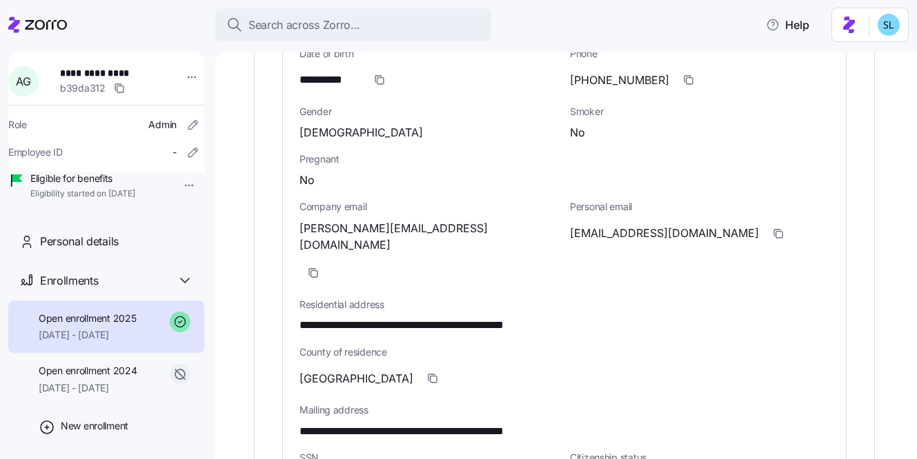
scroll to position [638, 0]
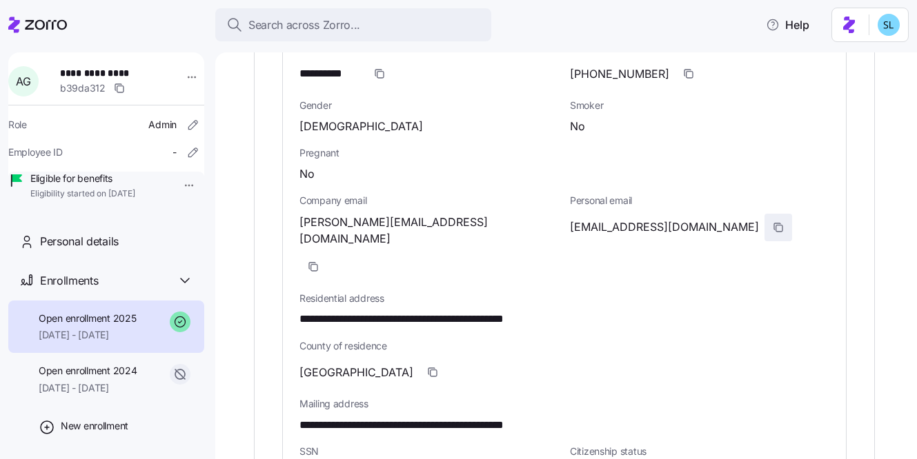
click at [765, 228] on span "button" at bounding box center [778, 228] width 26 height 26
click at [317, 265] on icon "button" at bounding box center [314, 268] width 6 height 6
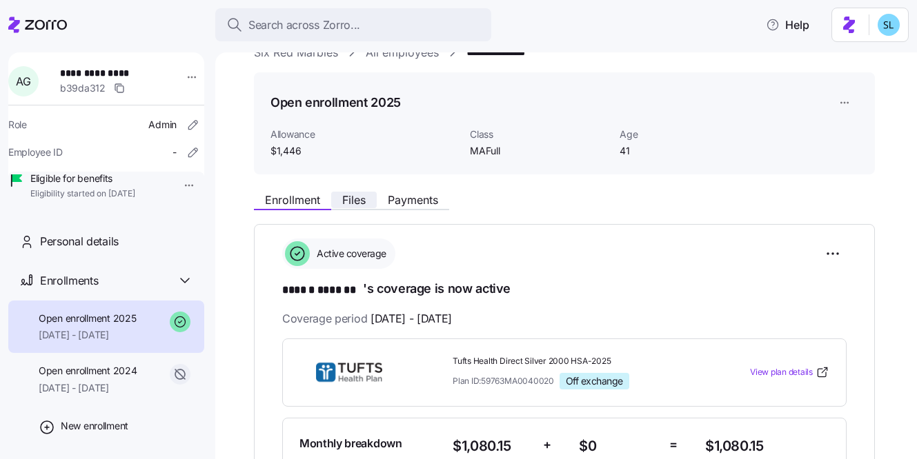
scroll to position [0, 0]
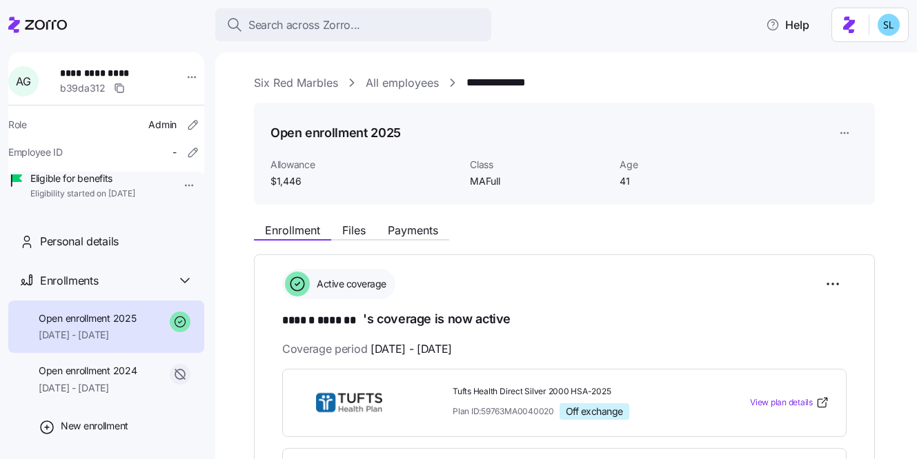
click at [297, 85] on link "Six Red Marbles" at bounding box center [296, 83] width 84 height 17
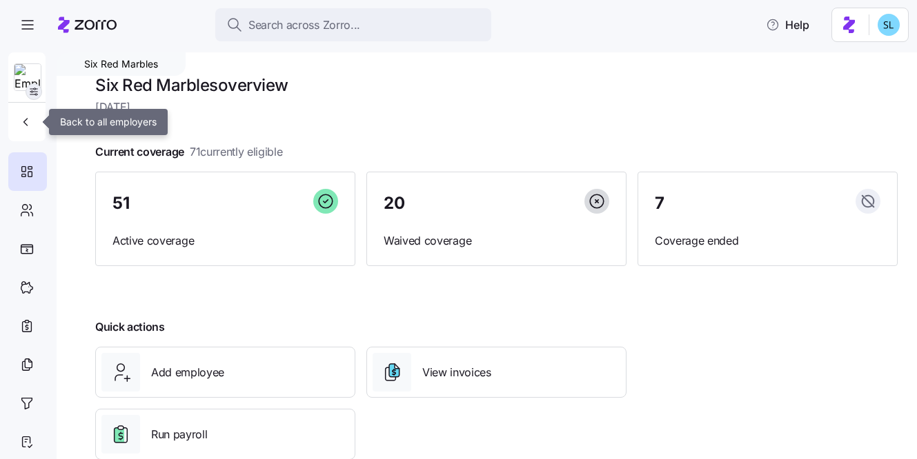
click at [26, 88] on div at bounding box center [28, 77] width 28 height 28
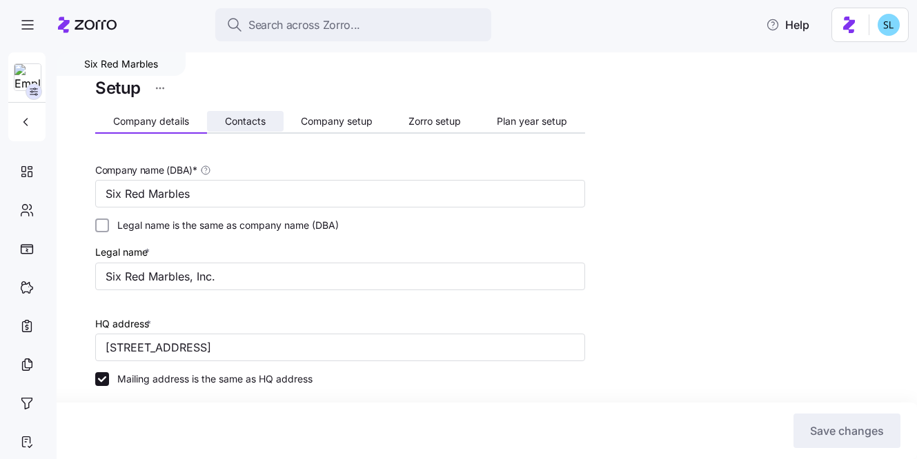
click at [245, 120] on span "Contacts" at bounding box center [245, 122] width 41 height 10
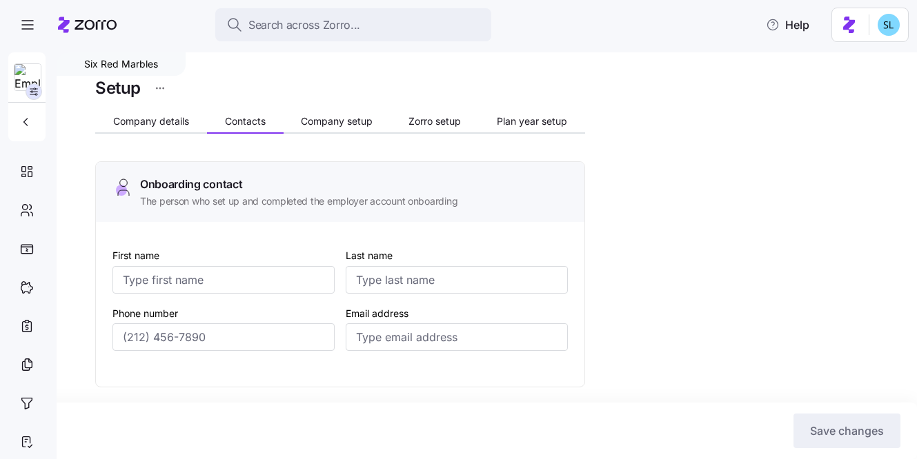
type input "Amanda"
type input "McCombs"
type input "a.mccombs@sixredmarbles.com"
type input "Amanda"
type input "McCombs"
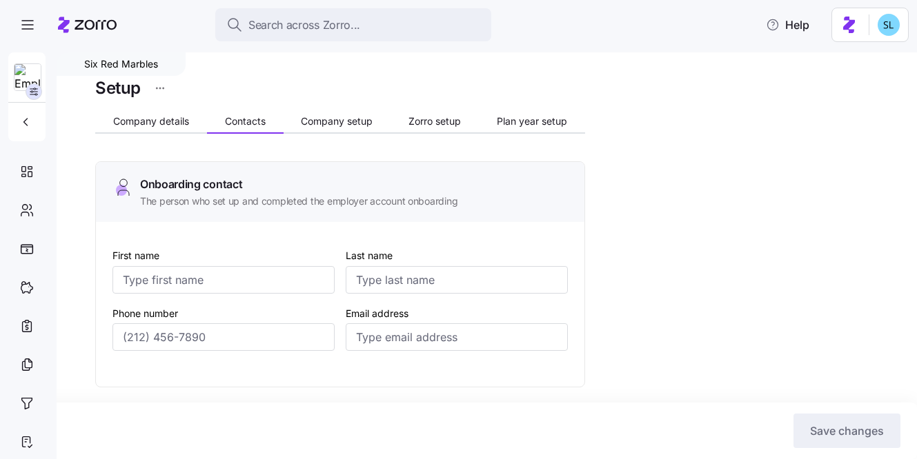
type input "a.mccombs@sixredmarbles.com"
type input "Ashley"
type input "Glennon"
type input "a.glennon@sixredmarbles.com"
type input "Amanda"
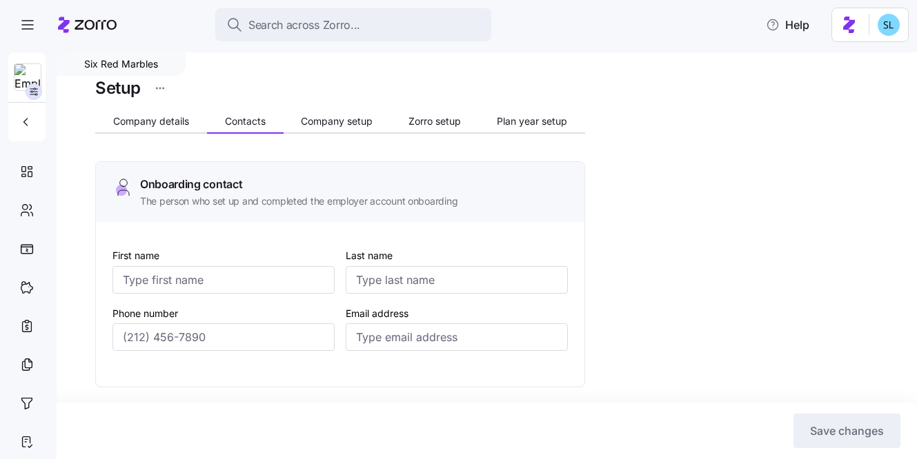
type input "McCombs"
type input "a.mccombs@sixredmarbles.com"
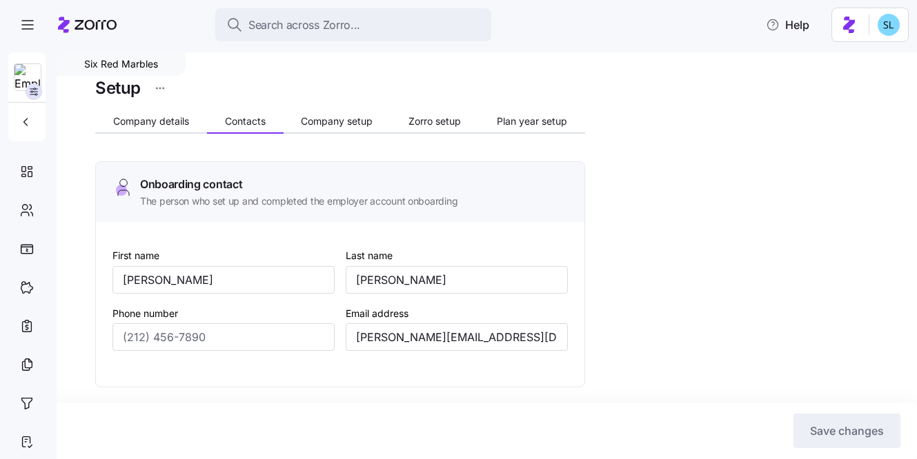
type input "(404) 295-5306"
type input "(978) 317-1149"
type input "(404) 295-5306"
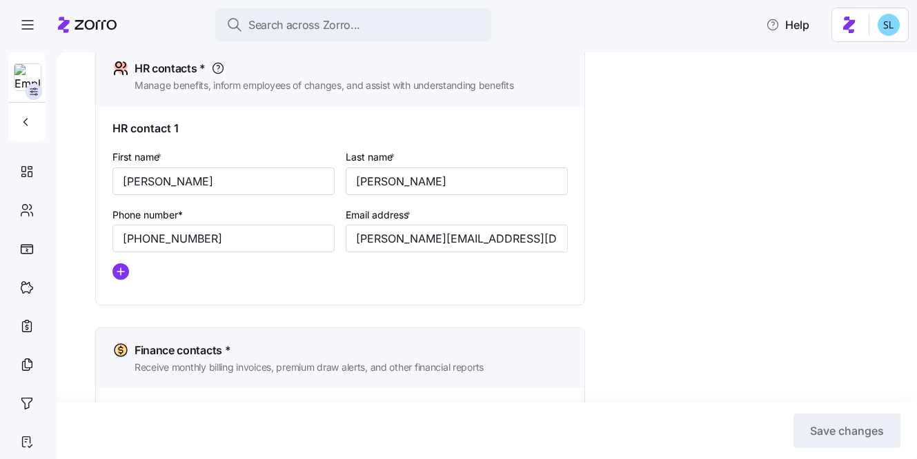
scroll to position [614, 0]
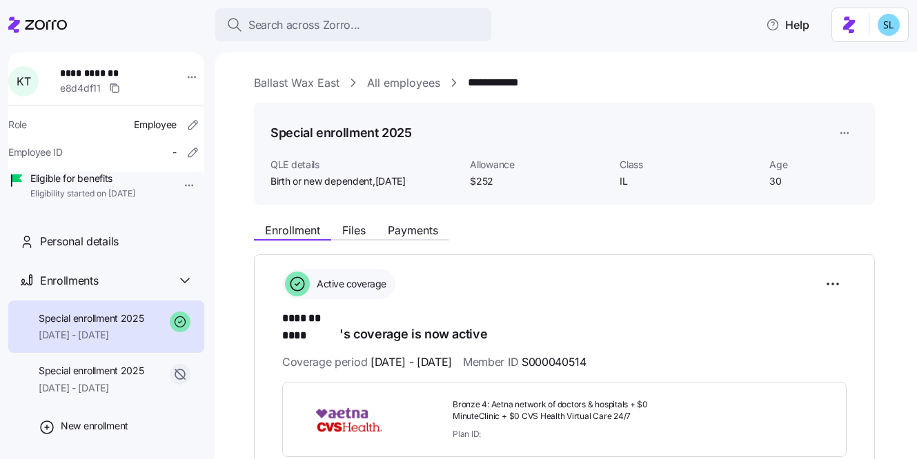
scroll to position [293, 0]
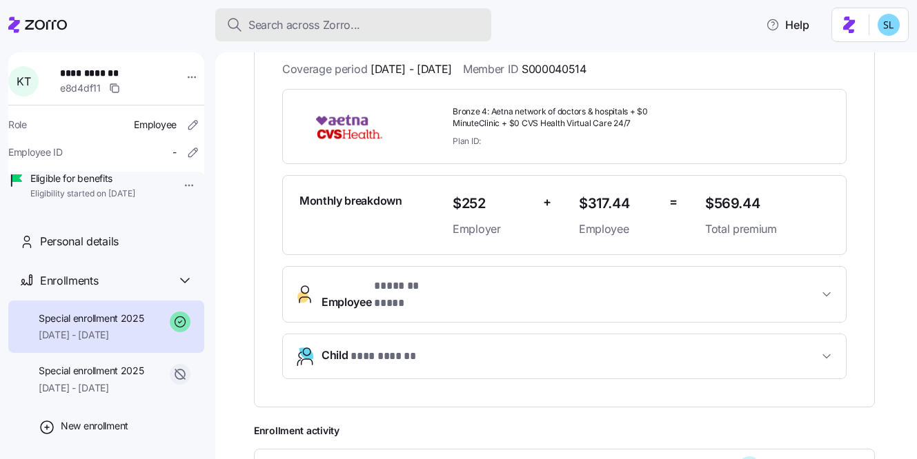
click at [264, 23] on span "Search across Zorro..." at bounding box center [304, 25] width 112 height 17
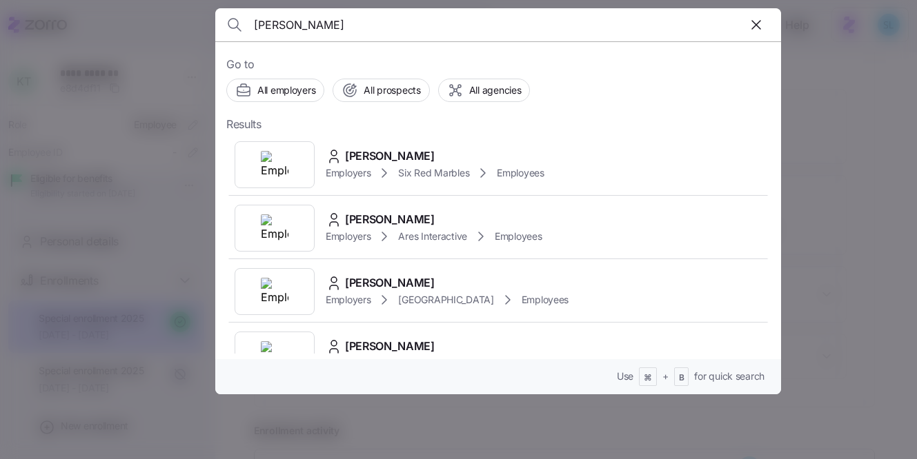
type input "[PERSON_NAME]"
click at [418, 145] on div "Teresa Wise Employers Six Red Marbles Employees" at bounding box center [498, 164] width 544 height 63
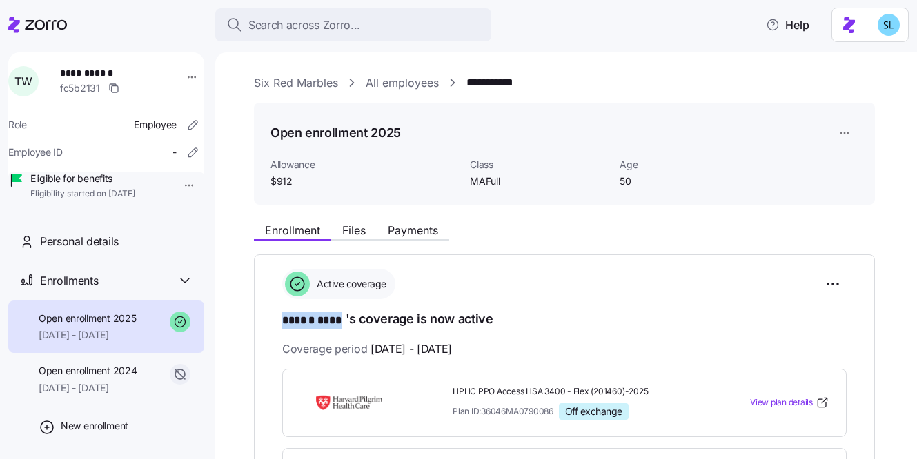
drag, startPoint x: 279, startPoint y: 322, endPoint x: 343, endPoint y: 319, distance: 63.5
click at [343, 319] on div "**********" at bounding box center [564, 439] width 621 height 369
click at [562, 337] on div "**********" at bounding box center [564, 432] width 564 height 326
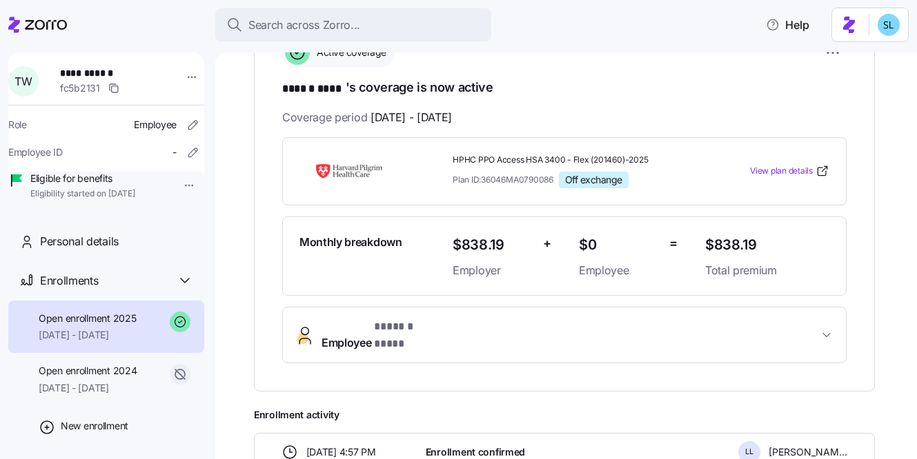
scroll to position [447, 0]
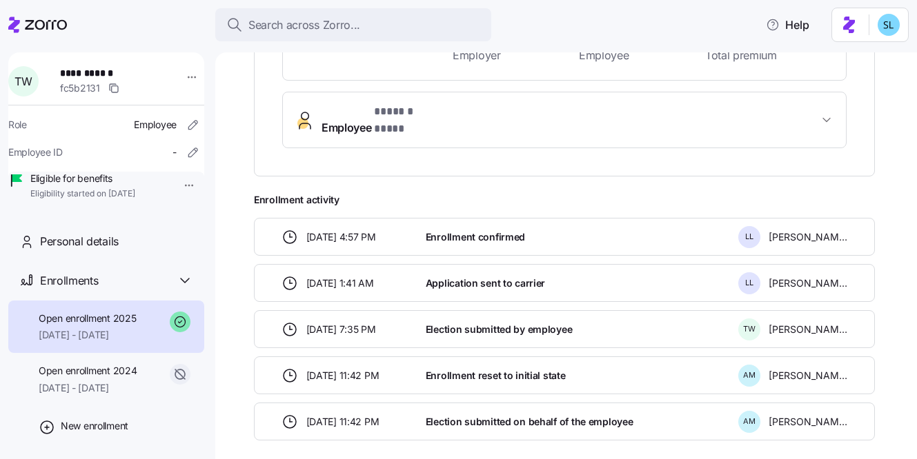
click at [468, 114] on span "Employee * ****** **** *" at bounding box center [570, 119] width 497 height 33
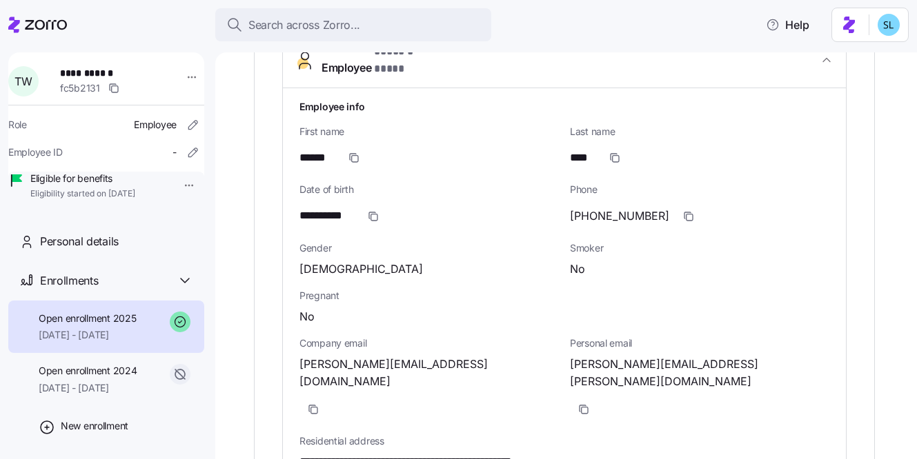
scroll to position [536, 0]
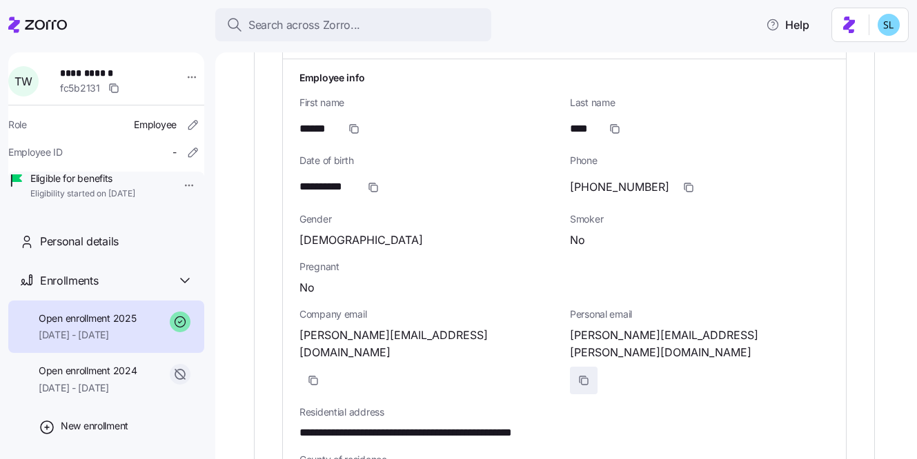
click at [597, 368] on span "button" at bounding box center [584, 381] width 26 height 26
click at [589, 375] on icon "button" at bounding box center [583, 380] width 11 height 11
click at [326, 368] on span "button" at bounding box center [313, 381] width 26 height 26
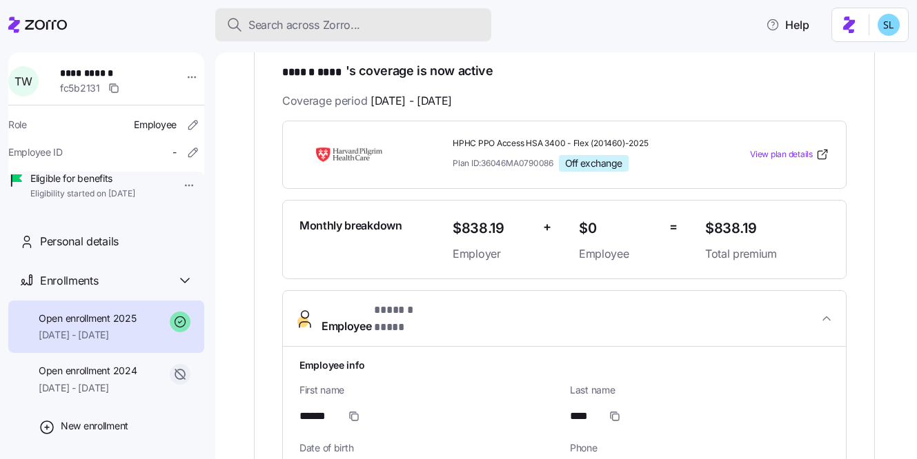
click at [261, 30] on span "Search across Zorro..." at bounding box center [304, 25] width 112 height 17
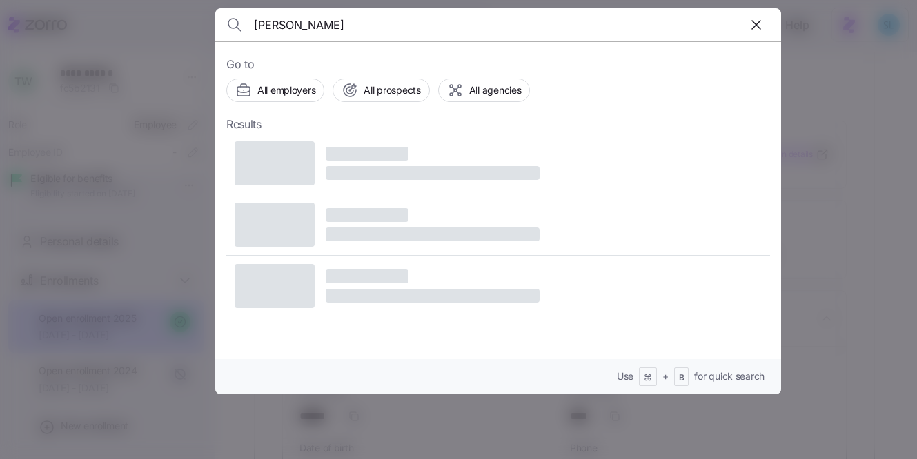
type input "Cynthia Robinson"
click at [836, 243] on div at bounding box center [458, 229] width 917 height 459
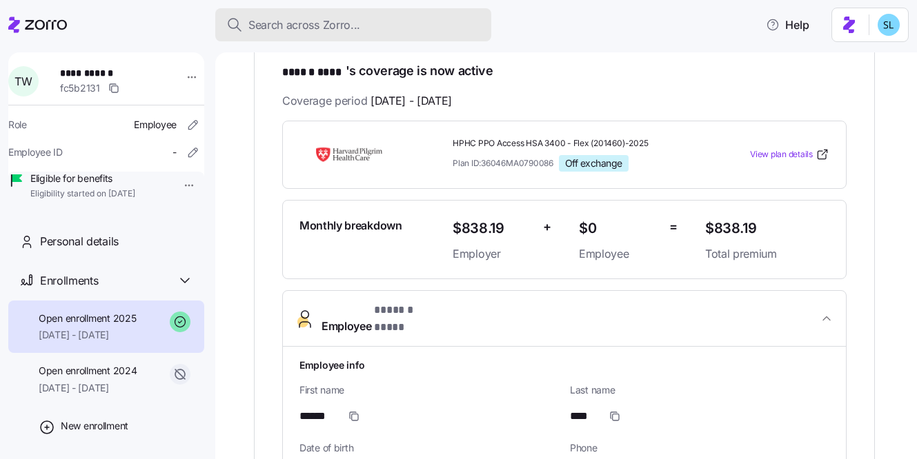
click at [312, 28] on span "Search across Zorro..." at bounding box center [304, 25] width 112 height 17
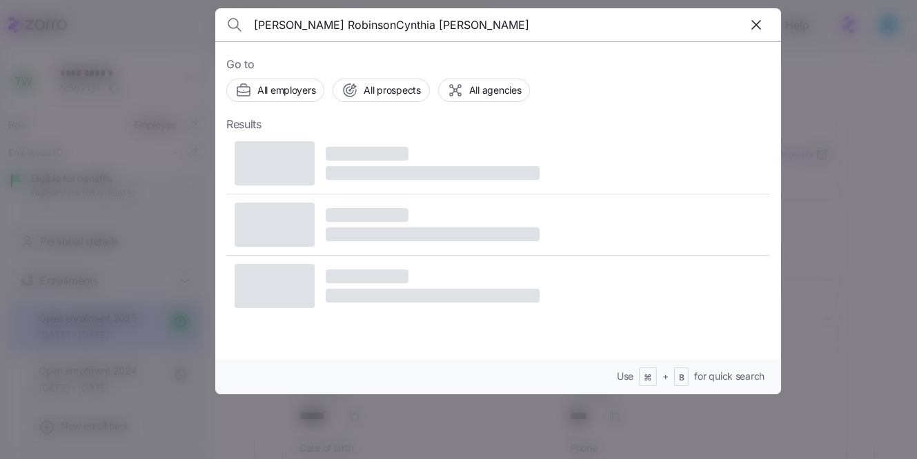
click at [311, 28] on input "Cynthia RobinsonCynthia Robinson" at bounding box center [430, 24] width 353 height 33
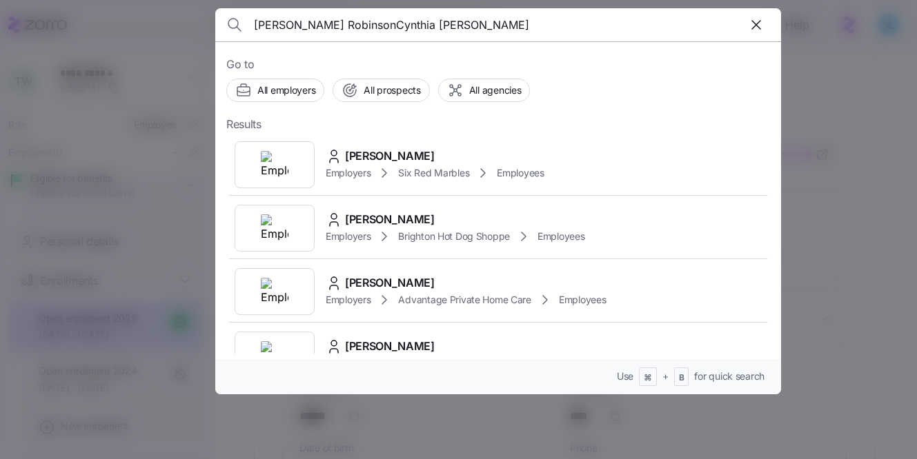
type input "Cynthia Robinson"
click at [419, 155] on span "Cindy Robinson" at bounding box center [390, 156] width 90 height 17
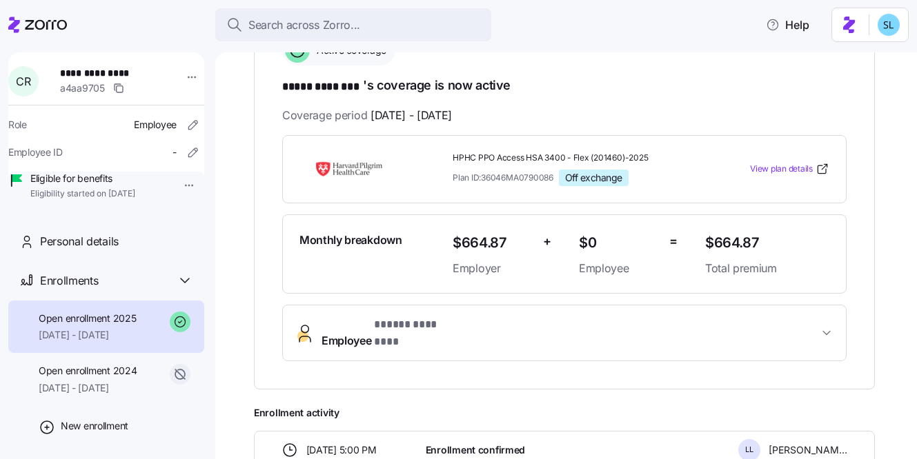
scroll to position [257, 0]
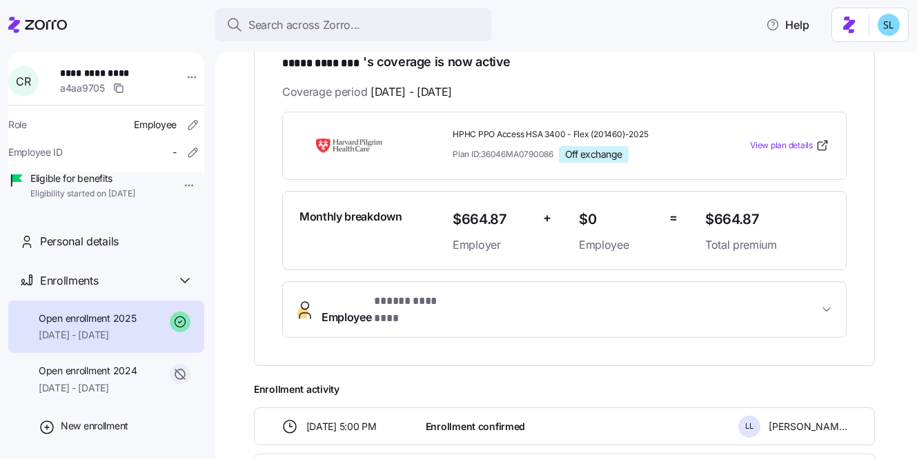
click at [525, 306] on span "Employee * ***** ******** *" at bounding box center [570, 309] width 497 height 33
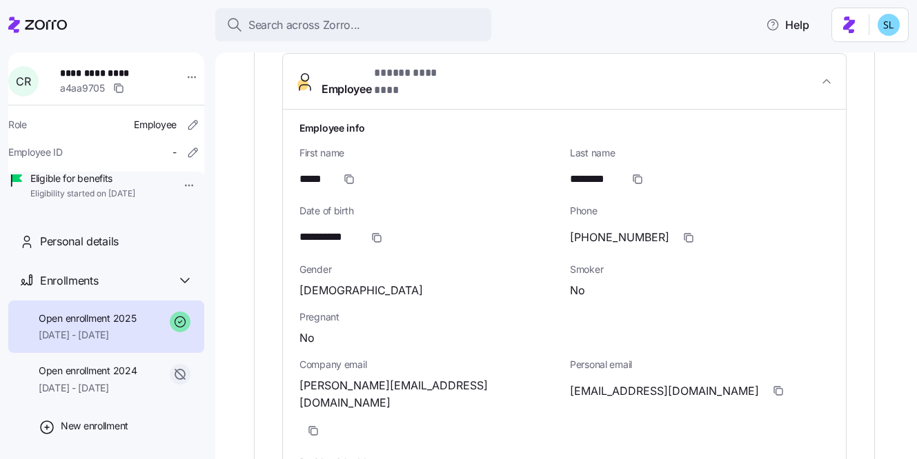
scroll to position [540, 0]
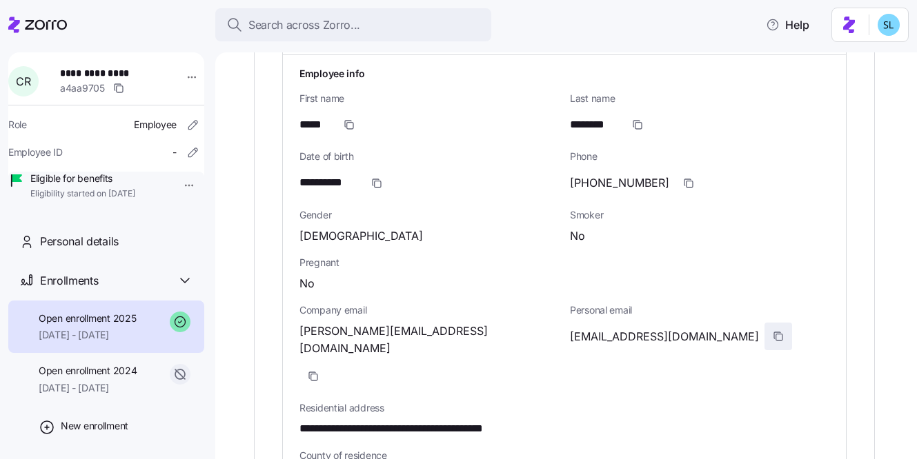
click at [765, 324] on span "button" at bounding box center [778, 337] width 26 height 26
click at [773, 331] on icon "button" at bounding box center [778, 336] width 11 height 11
click at [326, 364] on span "button" at bounding box center [313, 377] width 26 height 26
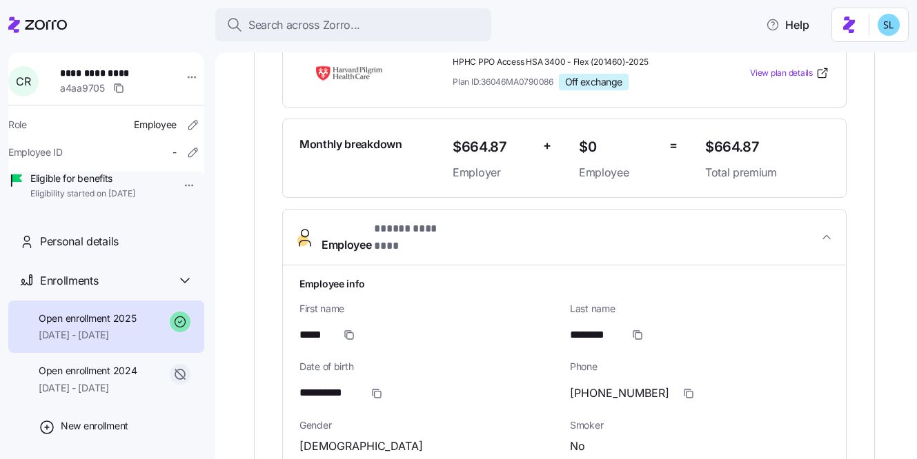
scroll to position [330, 0]
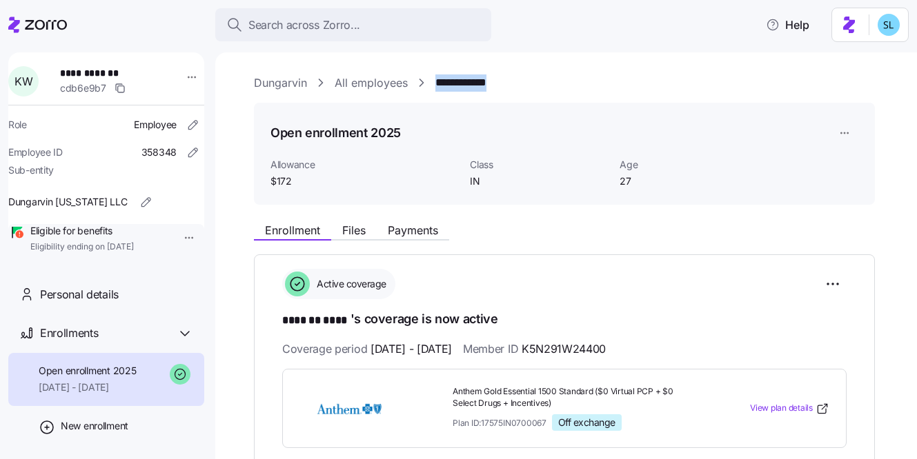
drag, startPoint x: 517, startPoint y: 85, endPoint x: 437, endPoint y: 85, distance: 79.3
click at [437, 85] on div "**********" at bounding box center [576, 83] width 644 height 17
copy link "**********"
click at [840, 286] on html "**********" at bounding box center [458, 225] width 917 height 451
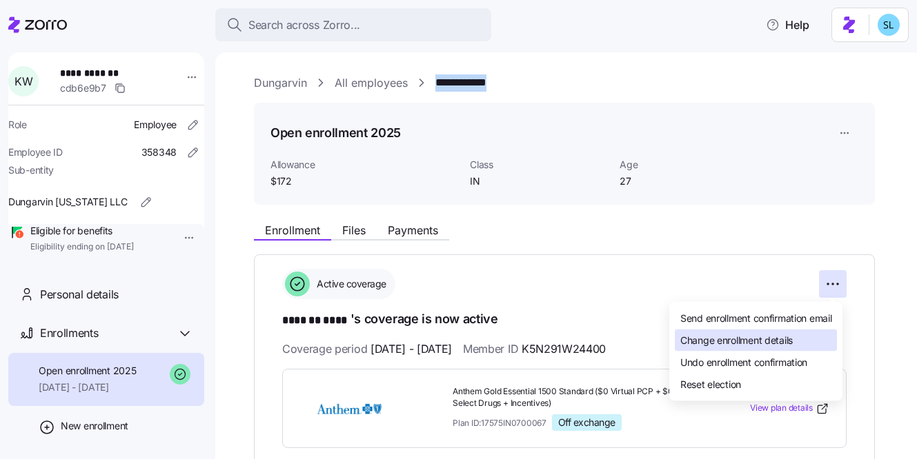
click at [821, 341] on div "Change enrollment details" at bounding box center [756, 341] width 162 height 22
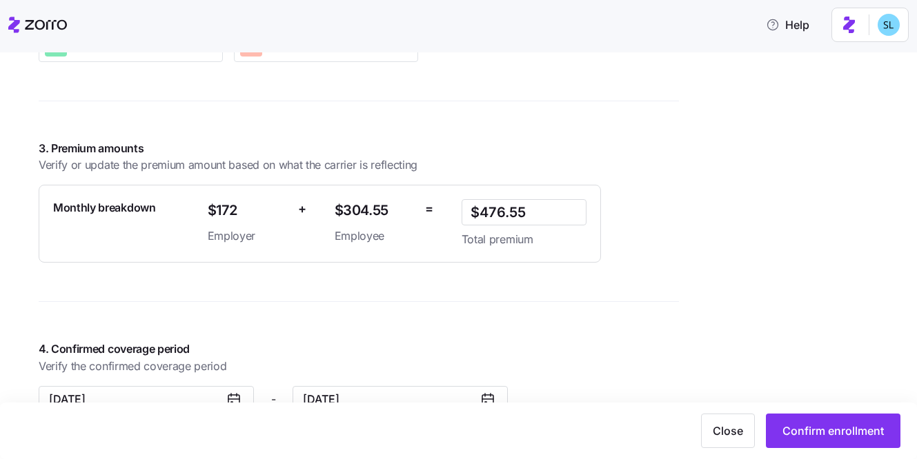
scroll to position [981, 0]
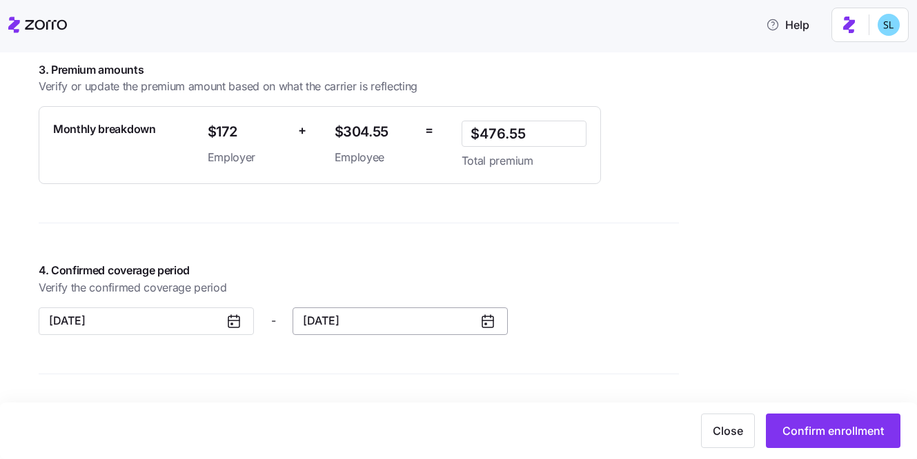
click at [308, 321] on button "[DATE]" at bounding box center [400, 322] width 215 height 28
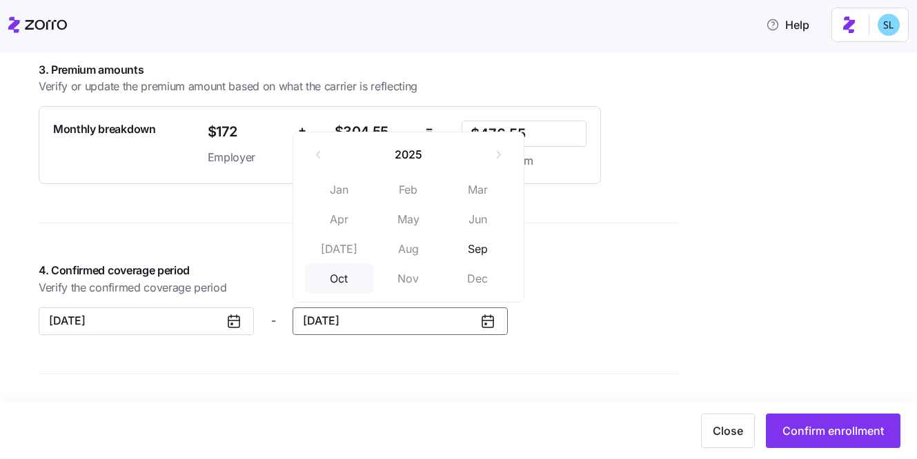
click at [322, 279] on button "Oct" at bounding box center [339, 278] width 69 height 29
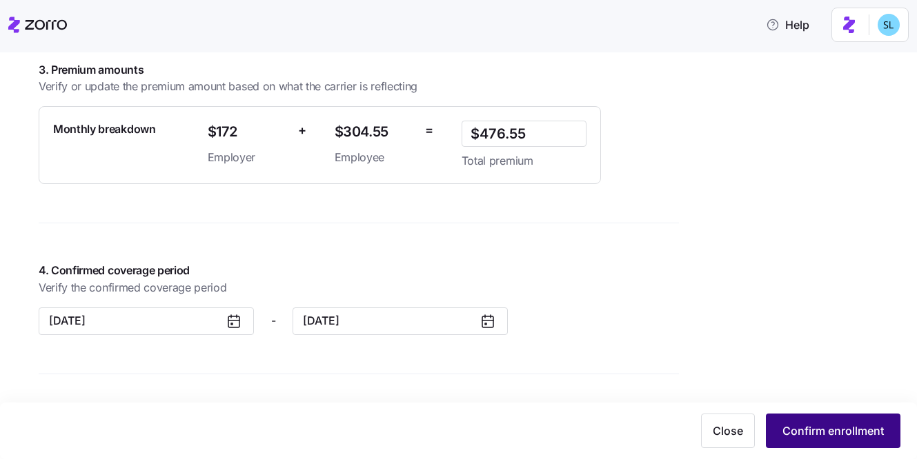
click at [836, 433] on span "Confirm enrollment" at bounding box center [832, 431] width 101 height 17
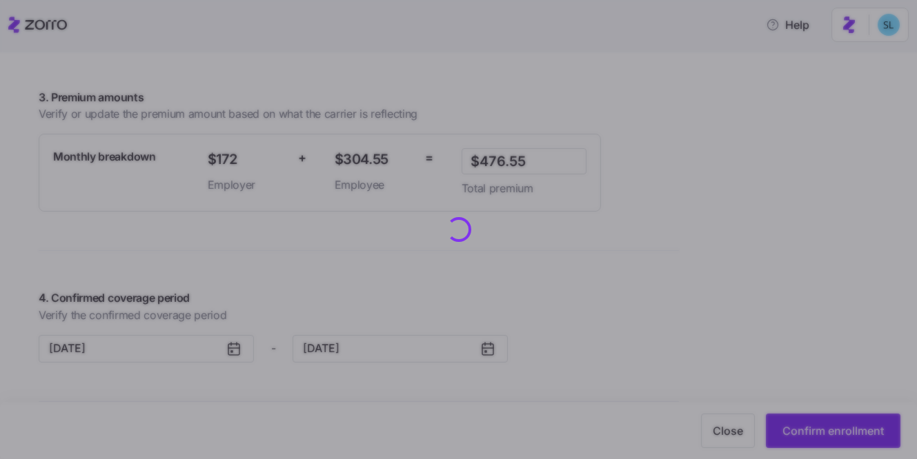
scroll to position [1009, 0]
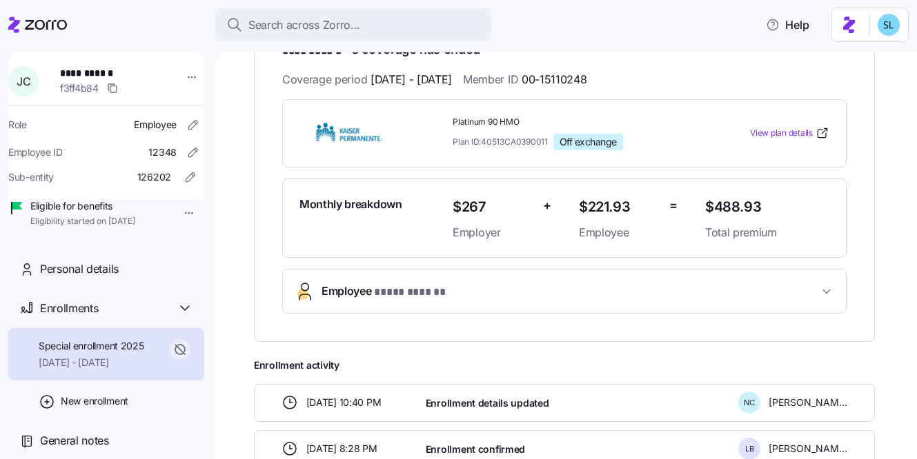
scroll to position [92, 0]
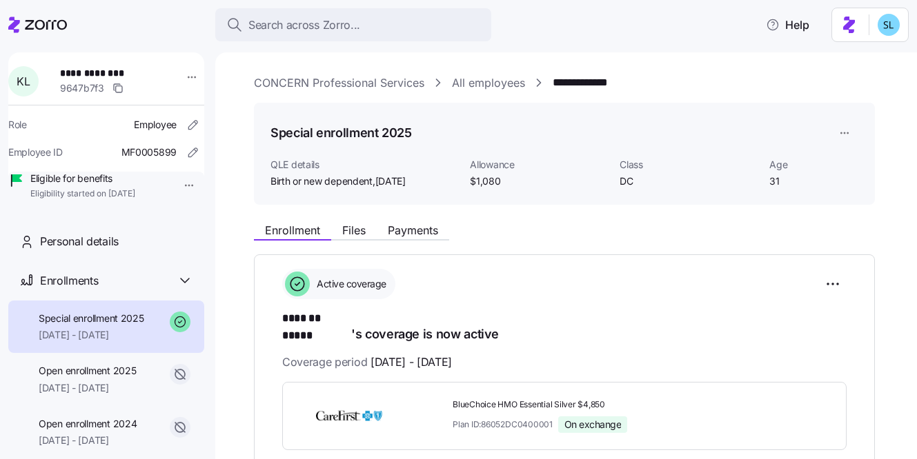
scroll to position [175, 0]
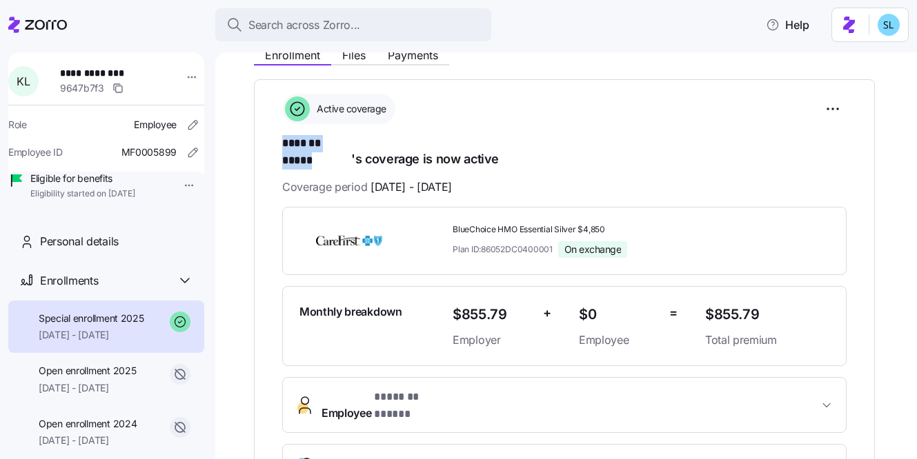
drag, startPoint x: 278, startPoint y: 142, endPoint x: 349, endPoint y: 146, distance: 71.1
click at [349, 146] on div "**********" at bounding box center [564, 298] width 621 height 439
copy span "******* *****"
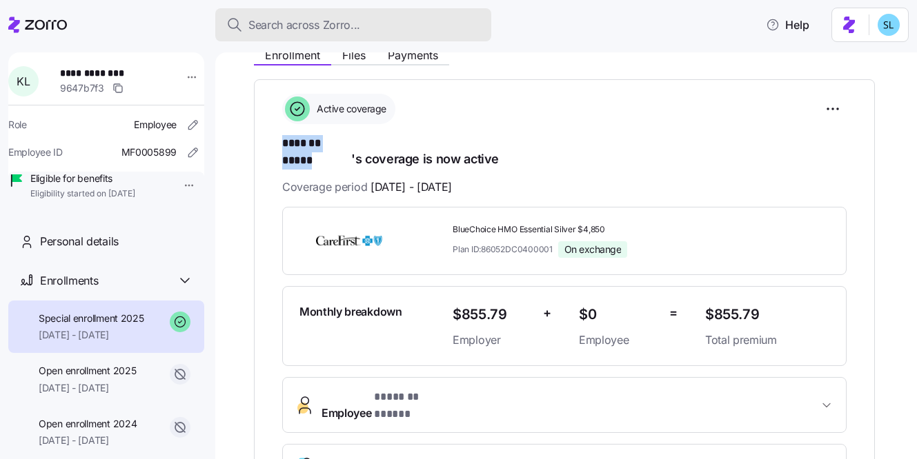
click at [397, 22] on div "Search across Zorro..." at bounding box center [353, 25] width 254 height 17
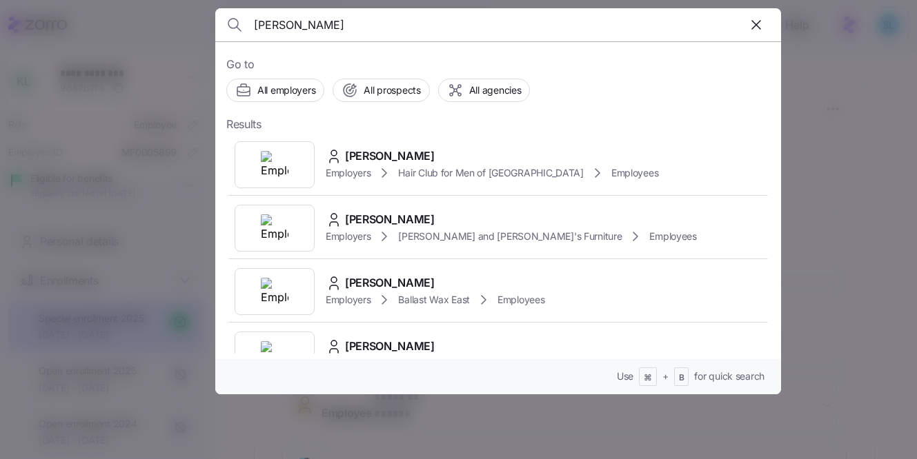
type input "damaris ort"
click at [423, 132] on div "Go to All employers All prospects All agencies Results Damaris Ortiz Employers …" at bounding box center [498, 217] width 566 height 353
click at [423, 139] on div "Damaris Ortiz Employers Hair Club for Men of Boston Employees" at bounding box center [498, 164] width 544 height 63
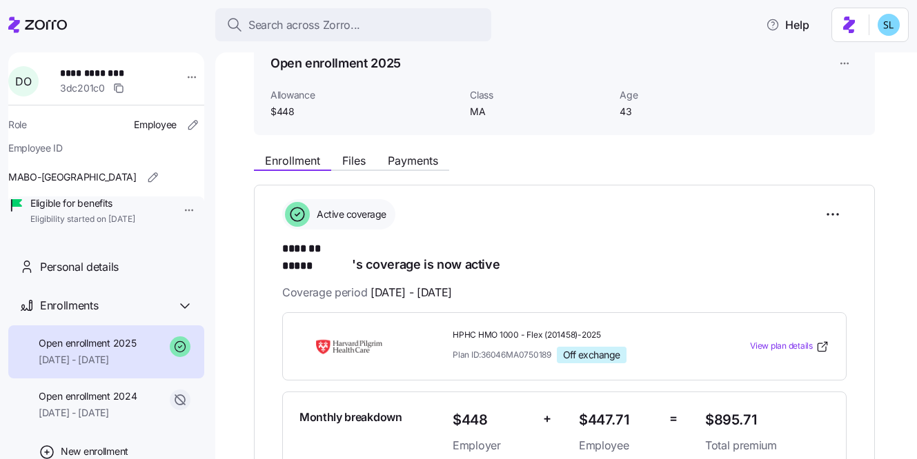
scroll to position [139, 0]
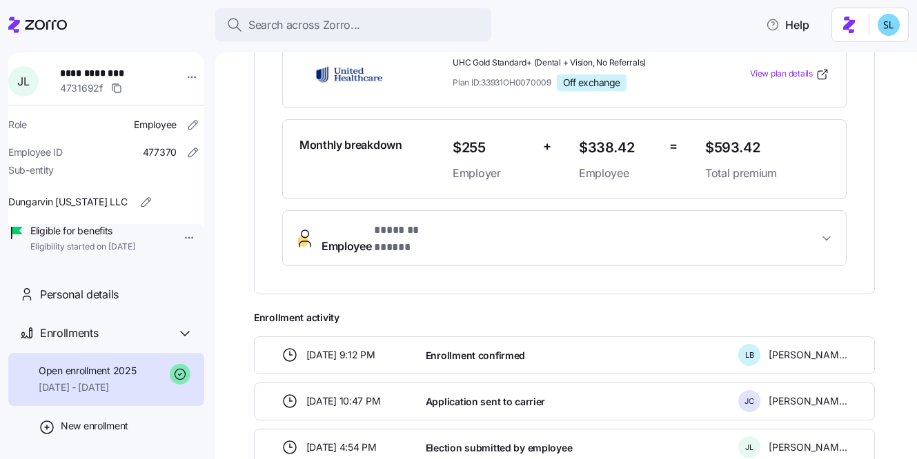
scroll to position [107, 0]
